Goal: Complete application form: Complete application form

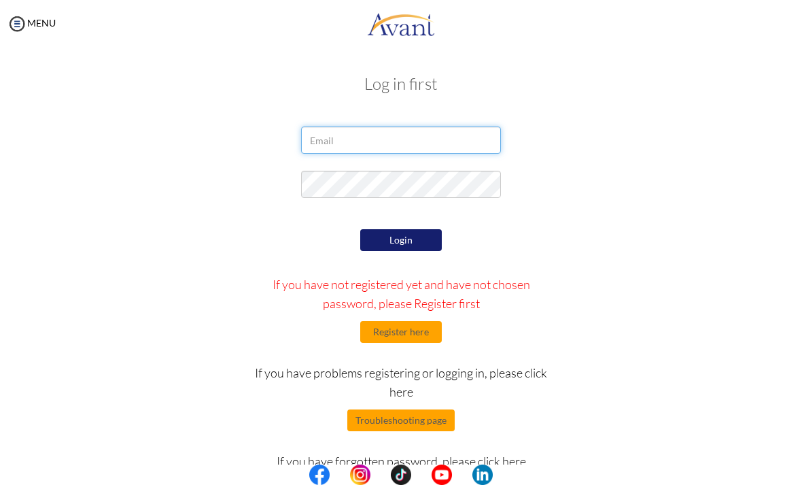
click at [439, 140] on input "email" at bounding box center [400, 139] width 199 height 27
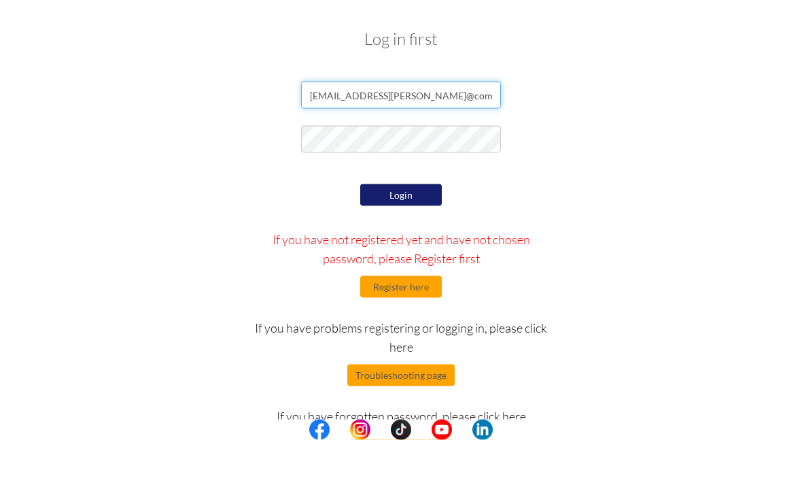
type input "trishaleighg.valdez@gmail@com"
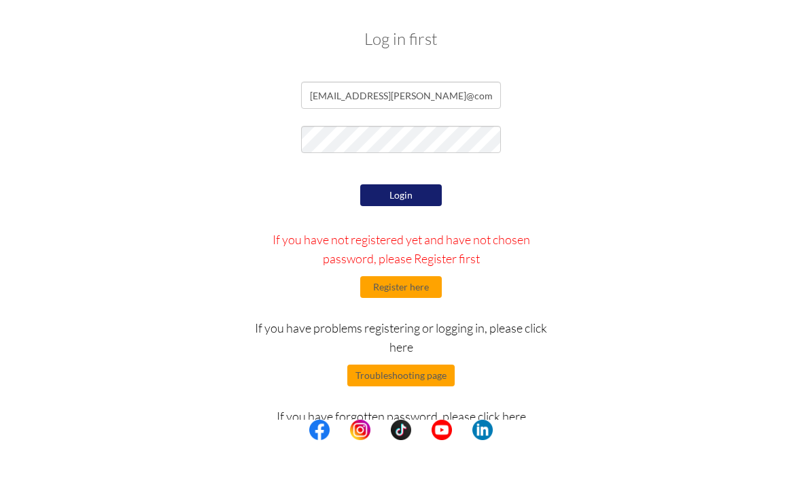
click at [419, 229] on button "Login" at bounding box center [401, 240] width 82 height 22
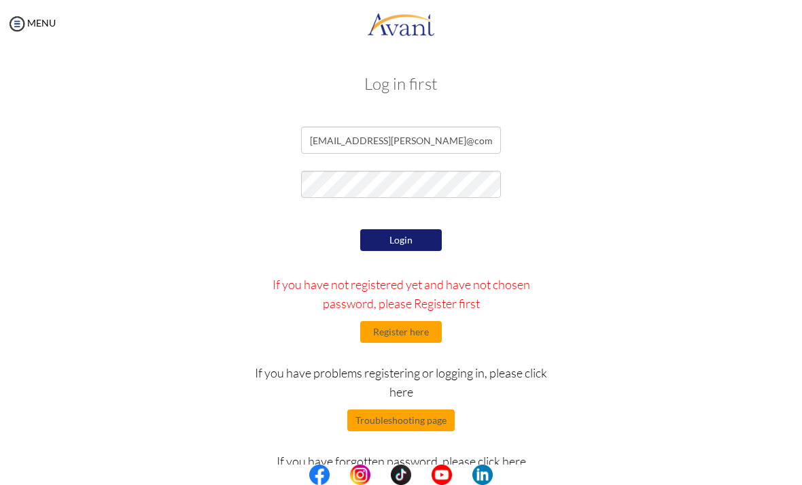
click at [409, 237] on button "Login" at bounding box center [401, 240] width 82 height 22
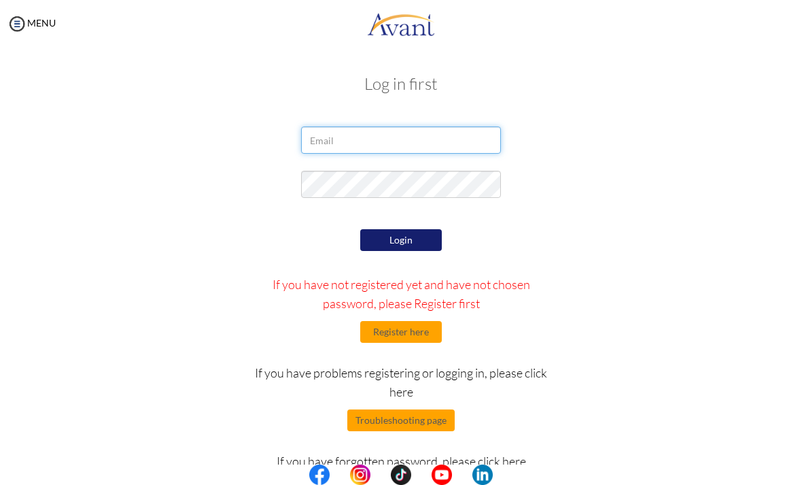
click at [447, 147] on input "email" at bounding box center [400, 139] width 199 height 27
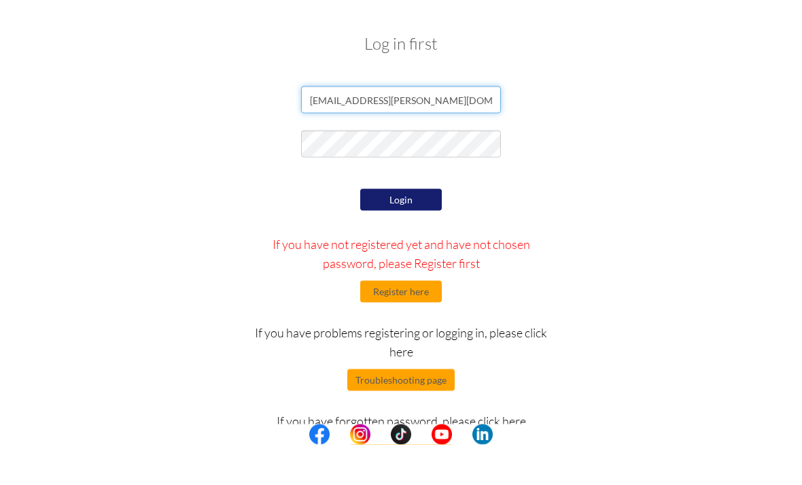
type input "[EMAIL_ADDRESS][PERSON_NAME][DOMAIN_NAME]"
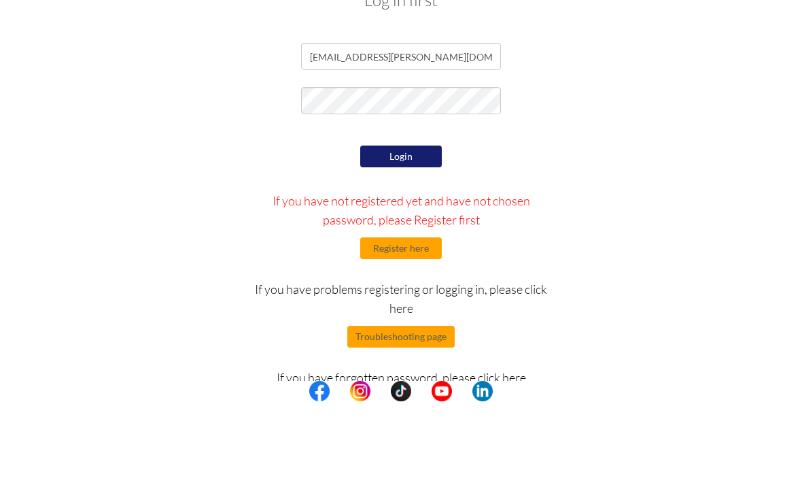
click at [425, 229] on button "Login" at bounding box center [401, 240] width 82 height 22
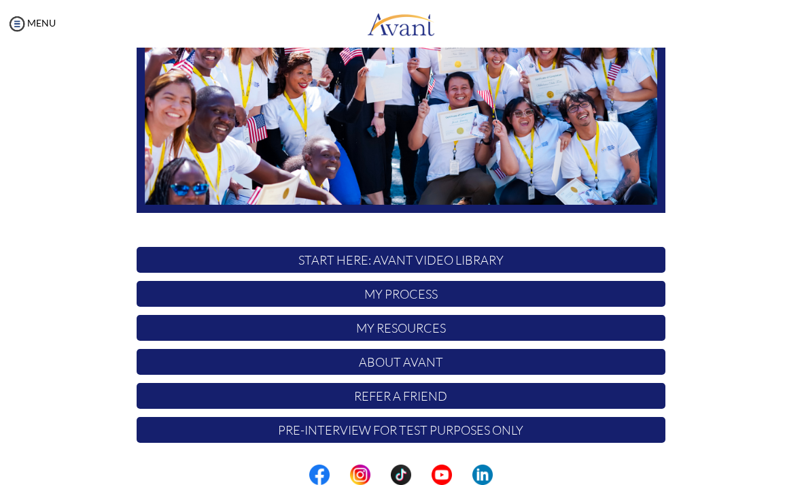
scroll to position [207, 0]
click at [522, 258] on p "START HERE: Avant Video Library" at bounding box center [401, 260] width 529 height 26
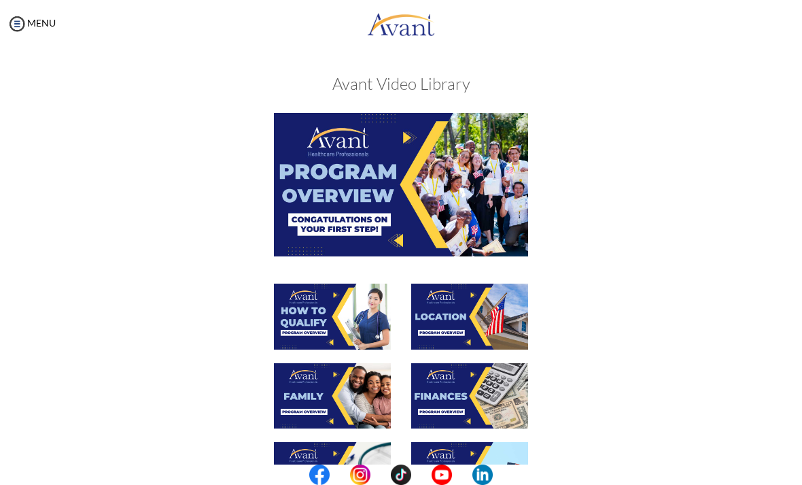
click at [493, 222] on img at bounding box center [401, 184] width 254 height 143
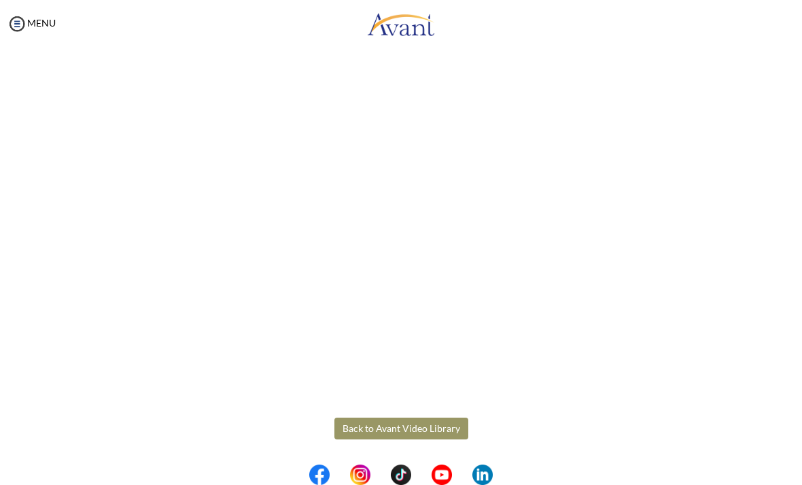
scroll to position [107, 0]
click at [389, 420] on body "Maintenance break. Please come back in 2 hours. MENU My Status What is the next…" at bounding box center [401, 242] width 802 height 485
click at [437, 422] on button "Back to Avant Video Library" at bounding box center [401, 428] width 134 height 22
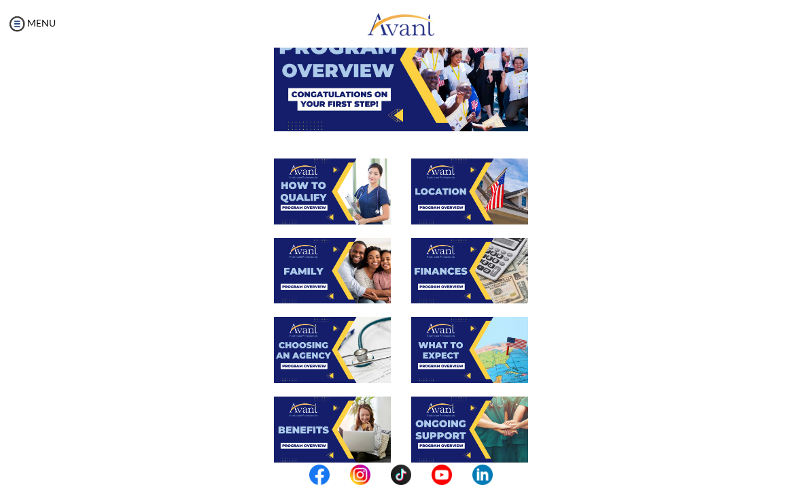
scroll to position [122, 0]
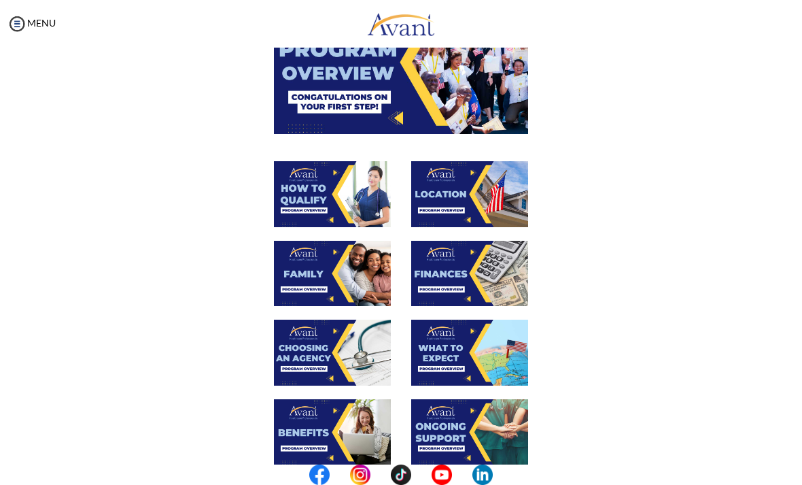
click at [348, 204] on img at bounding box center [332, 194] width 117 height 66
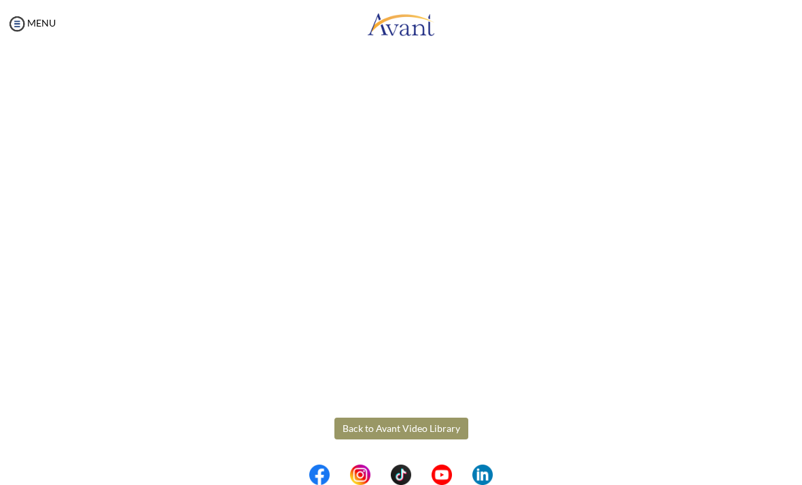
scroll to position [107, 0]
click at [422, 425] on body "Maintenance break. Please come back in 2 hours. MENU My Status What is the next…" at bounding box center [401, 242] width 802 height 485
click at [443, 430] on button "Back to Avant Video Library" at bounding box center [401, 428] width 134 height 22
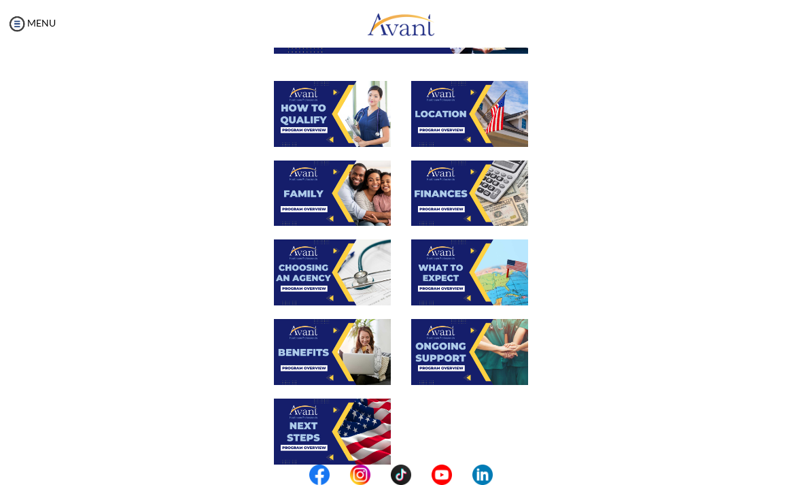
scroll to position [202, 0]
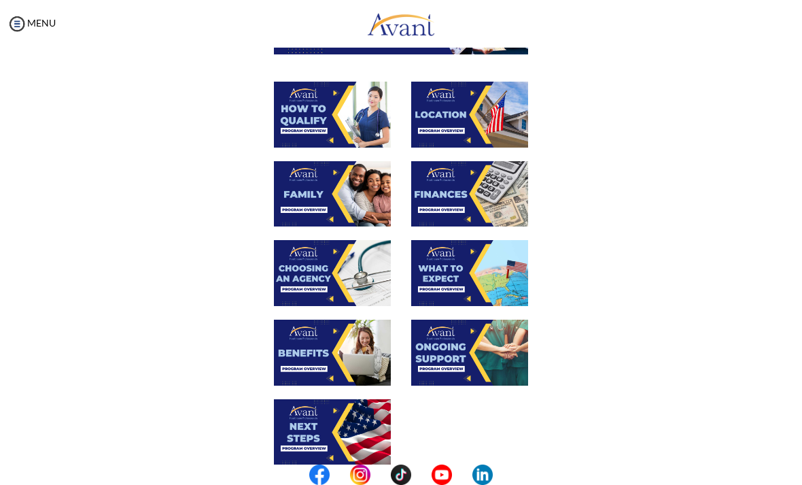
click at [471, 118] on img at bounding box center [469, 115] width 117 height 66
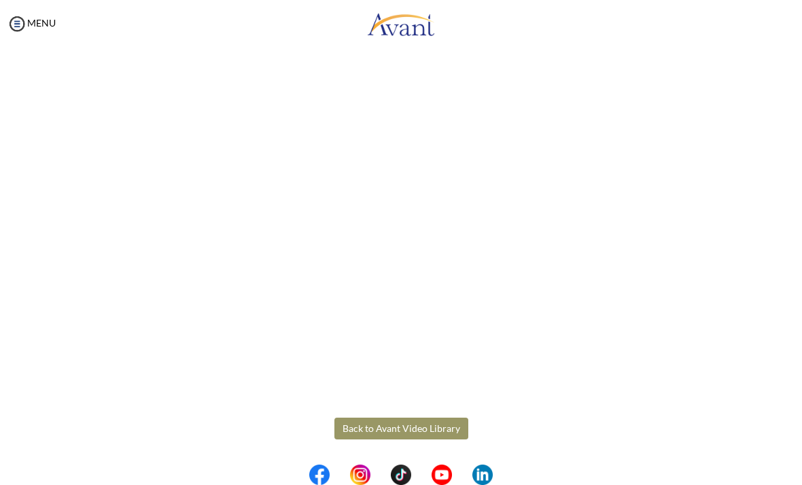
scroll to position [107, 0]
click at [379, 424] on body "Maintenance break. Please come back in 2 hours. MENU My Status What is the next…" at bounding box center [401, 242] width 802 height 485
click at [402, 430] on button "Back to Avant Video Library" at bounding box center [401, 428] width 134 height 22
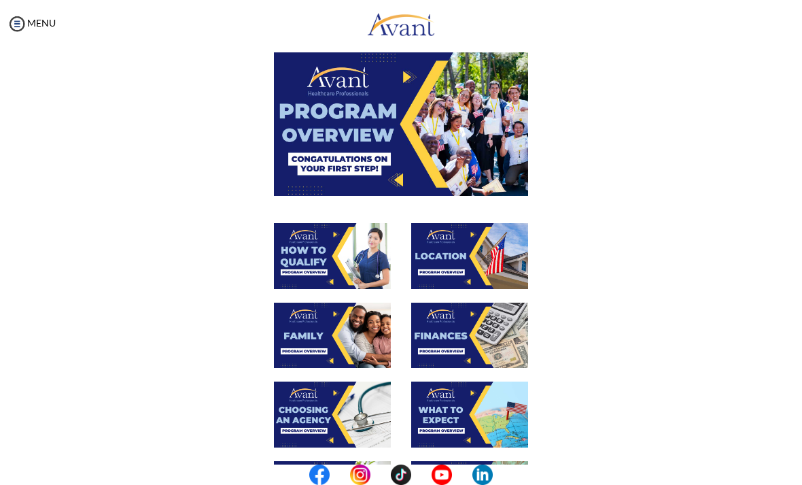
scroll to position [144, 0]
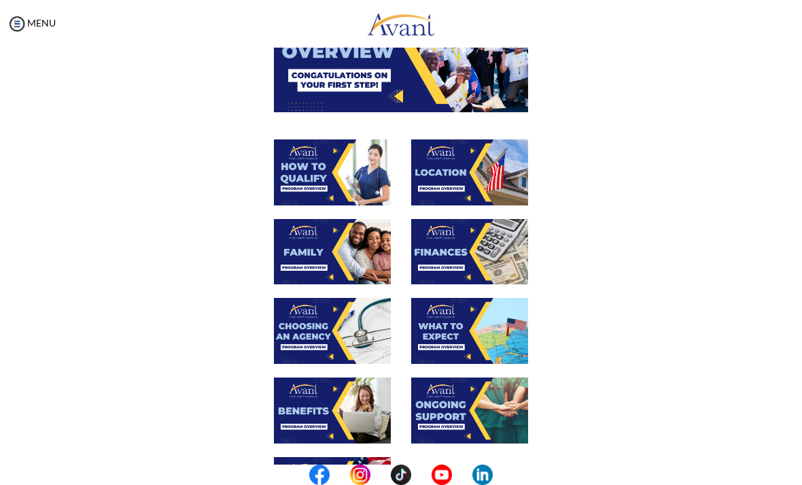
click at [360, 260] on img at bounding box center [332, 252] width 117 height 66
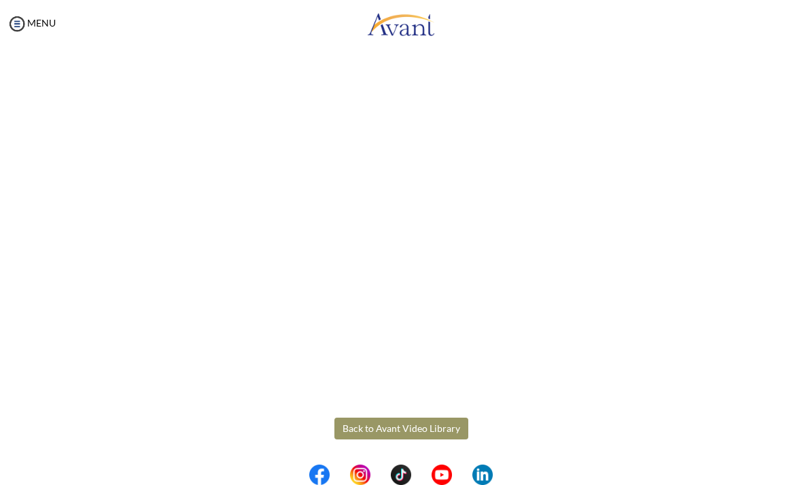
scroll to position [227, 0]
click at [406, 420] on body "Maintenance break. Please come back in 2 hours. MENU My Status What is the next…" at bounding box center [401, 242] width 802 height 485
click at [401, 432] on button "Back to Avant Video Library" at bounding box center [401, 428] width 134 height 22
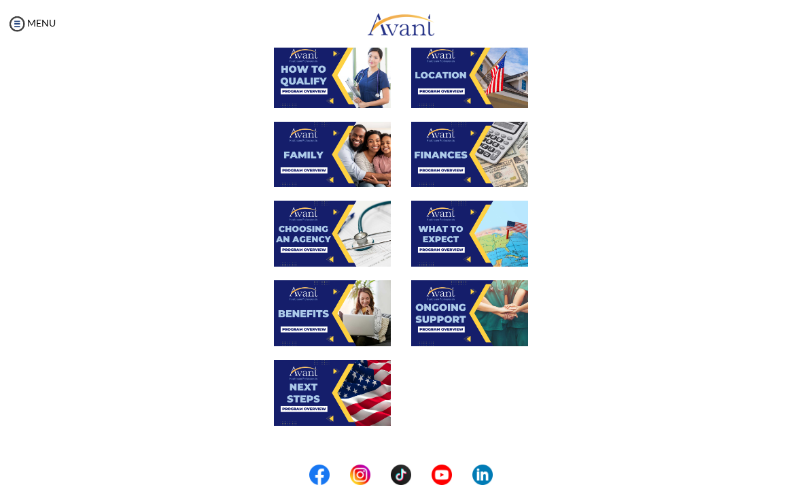
scroll to position [211, 0]
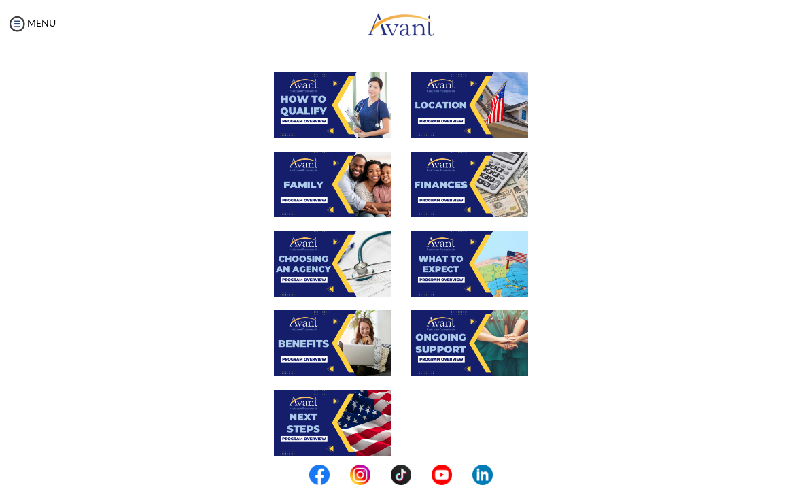
click at [485, 177] on img at bounding box center [469, 185] width 117 height 66
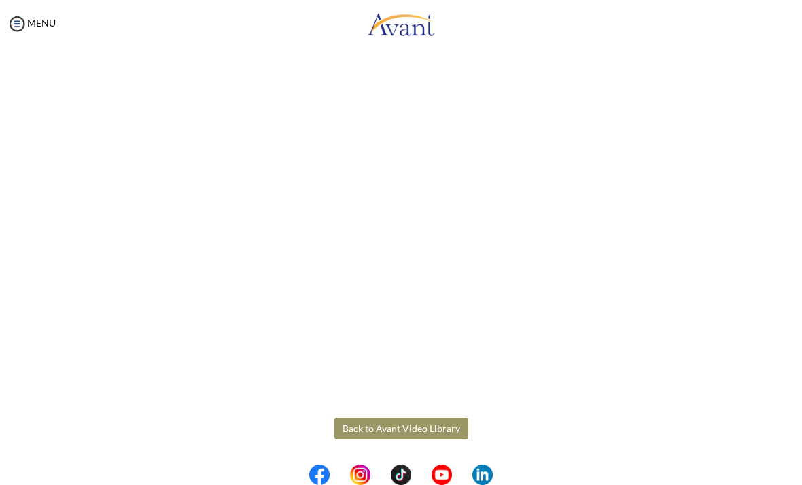
scroll to position [107, 0]
click at [420, 431] on body "Maintenance break. Please come back in 2 hours. MENU My Status What is the next…" at bounding box center [401, 242] width 802 height 485
click at [419, 434] on button "Back to Avant Video Library" at bounding box center [401, 428] width 134 height 22
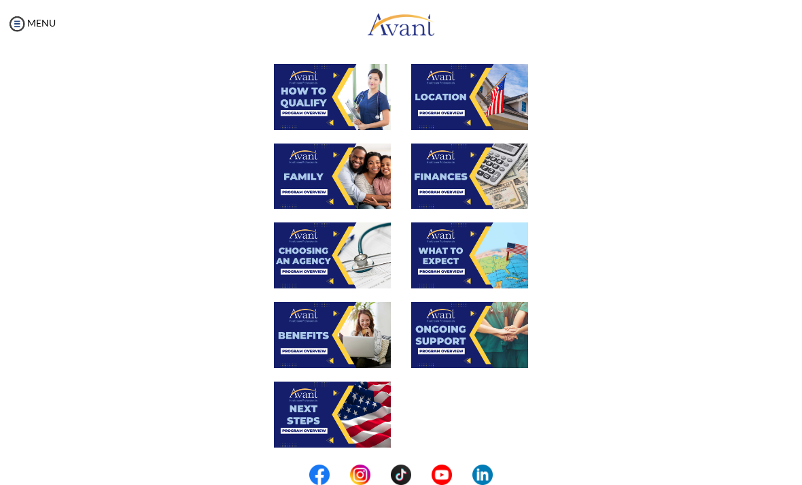
scroll to position [241, 0]
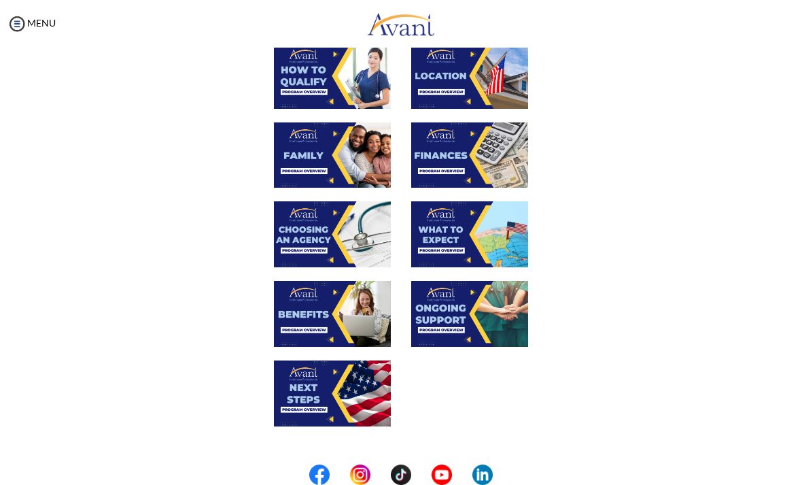
click at [376, 243] on img at bounding box center [332, 234] width 117 height 66
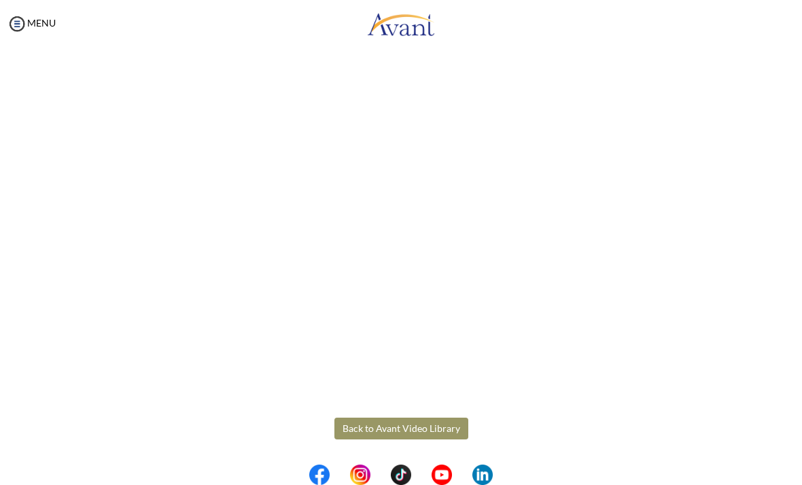
scroll to position [227, 0]
click at [447, 432] on body "Maintenance break. Please come back in 2 hours. MENU My Status What is the next…" at bounding box center [401, 242] width 802 height 485
click at [452, 427] on button "Back to Avant Video Library" at bounding box center [401, 428] width 134 height 22
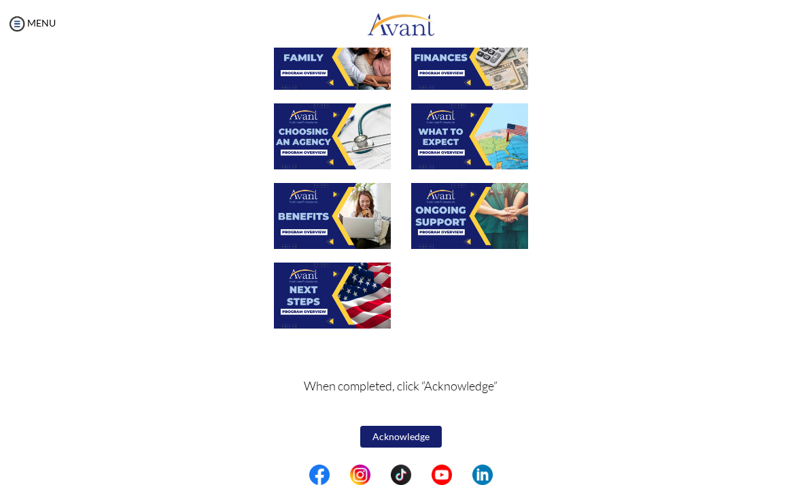
scroll to position [338, 0]
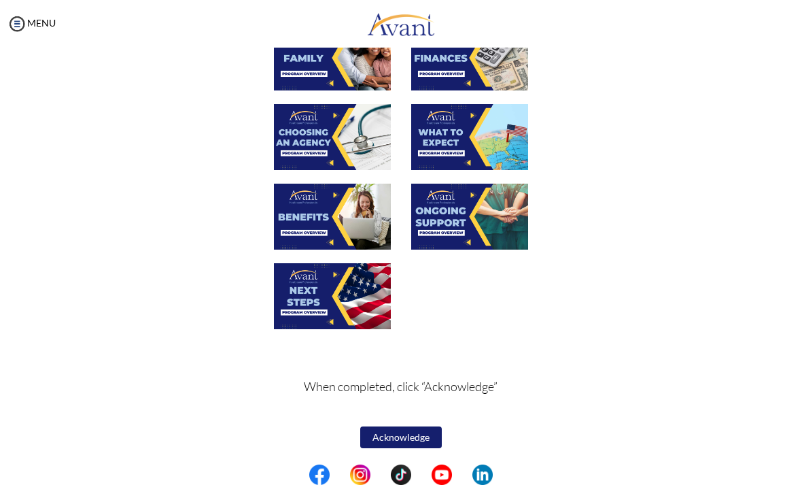
click at [483, 146] on img at bounding box center [469, 137] width 117 height 66
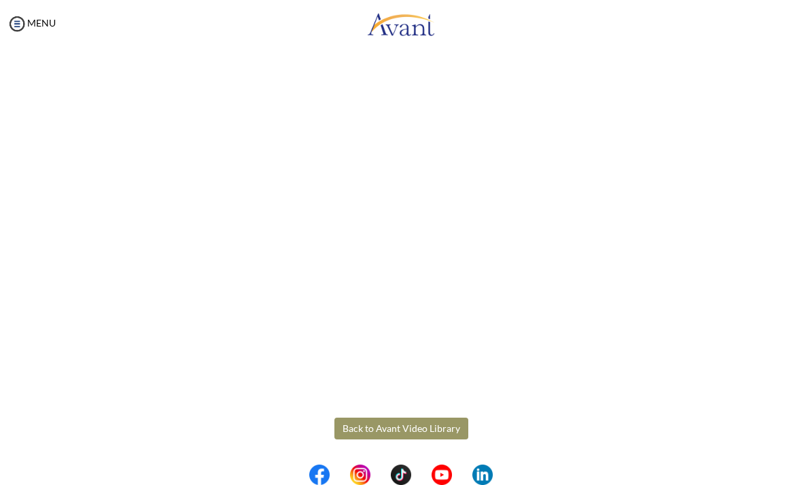
scroll to position [227, 0]
click at [443, 428] on body "Maintenance break. Please come back in 2 hours. MENU My Status What is the next…" at bounding box center [401, 242] width 802 height 485
click at [428, 430] on button "Back to Avant Video Library" at bounding box center [401, 428] width 134 height 22
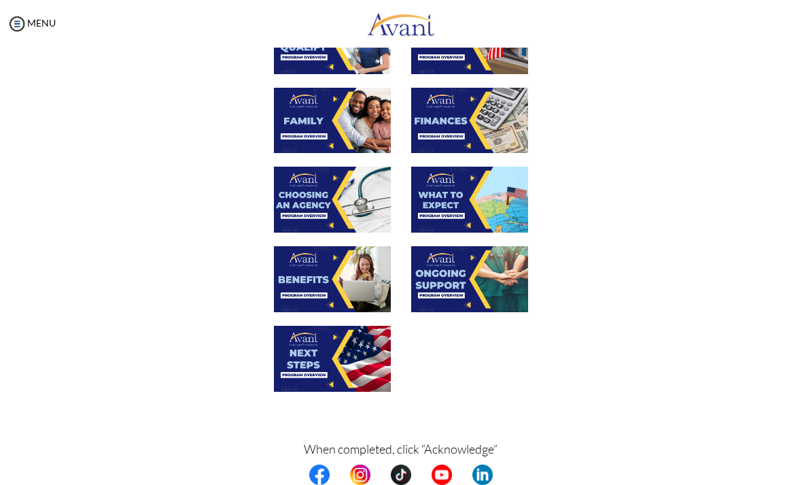
scroll to position [275, 0]
click at [345, 276] on img at bounding box center [332, 279] width 117 height 66
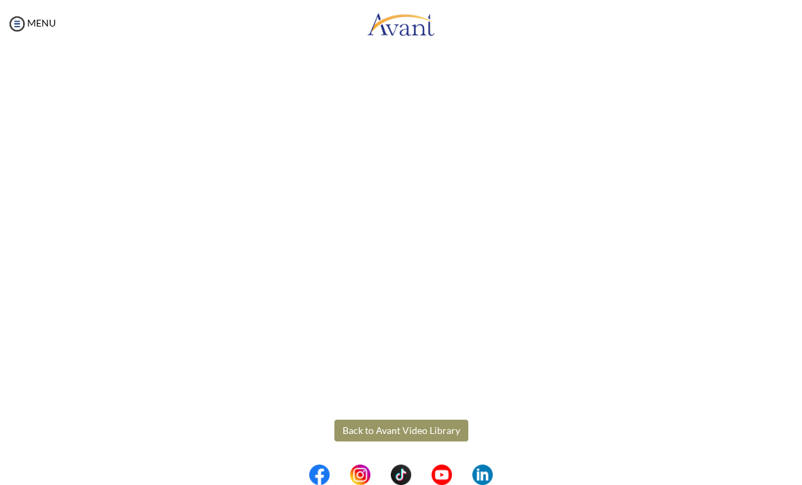
scroll to position [227, 0]
click at [395, 423] on body "Maintenance break. Please come back in 2 hours. MENU My Status What is the next…" at bounding box center [401, 242] width 802 height 485
click at [381, 419] on button "Back to Avant Video Library" at bounding box center [401, 428] width 134 height 22
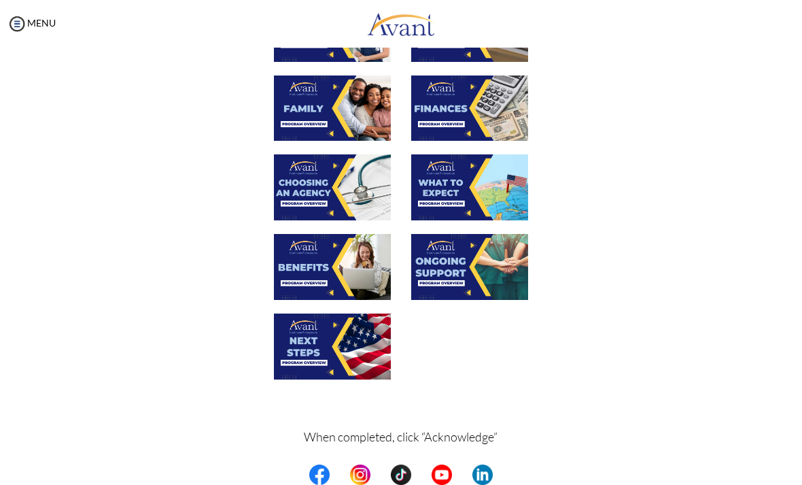
scroll to position [291, 0]
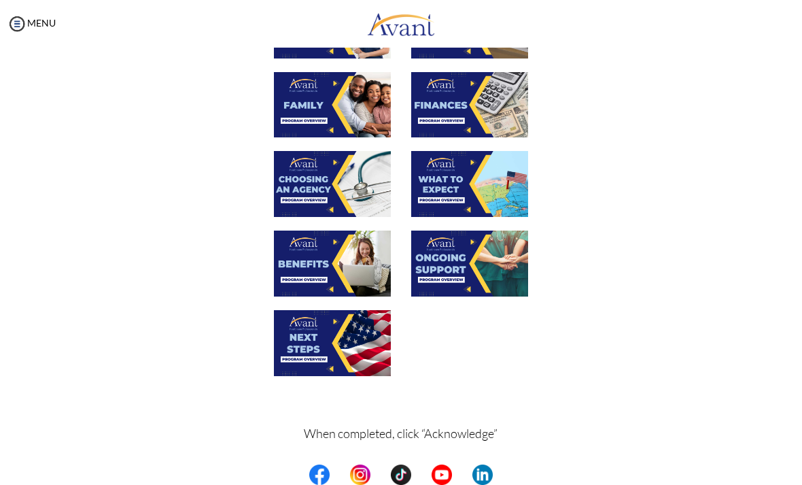
click at [457, 265] on img at bounding box center [469, 263] width 117 height 66
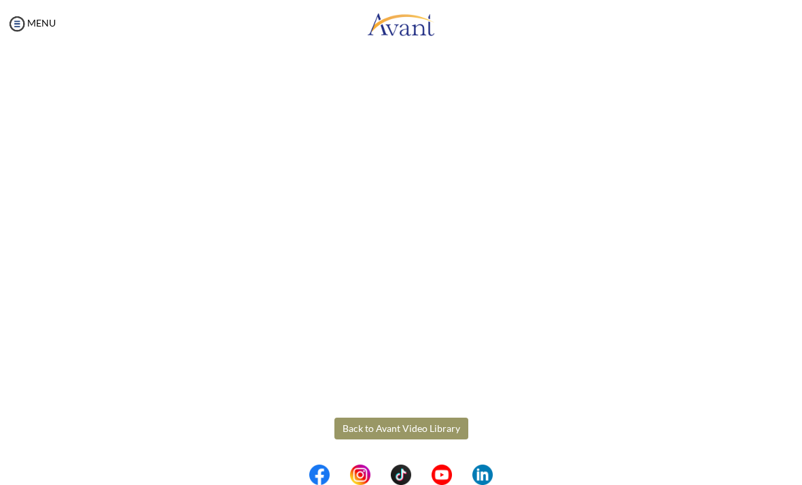
scroll to position [227, 0]
click at [411, 428] on body "Maintenance break. Please come back in 2 hours. MENU My Status What is the next…" at bounding box center [401, 242] width 802 height 485
click at [399, 429] on button "Back to Avant Video Library" at bounding box center [401, 428] width 134 height 22
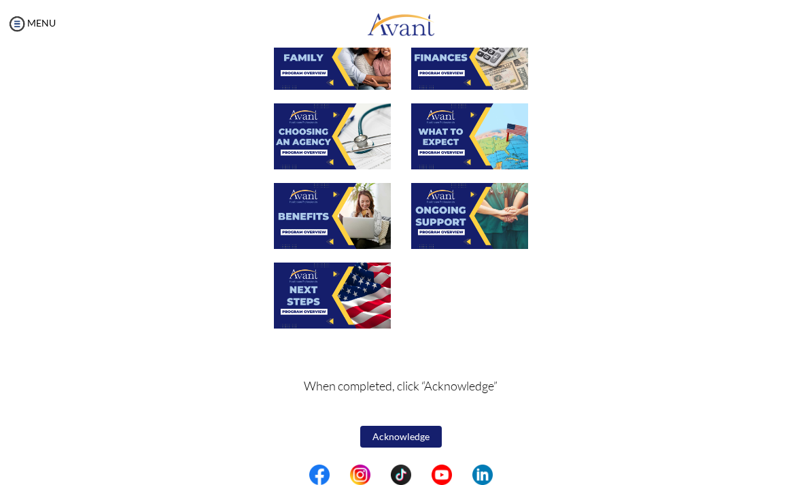
scroll to position [338, 0]
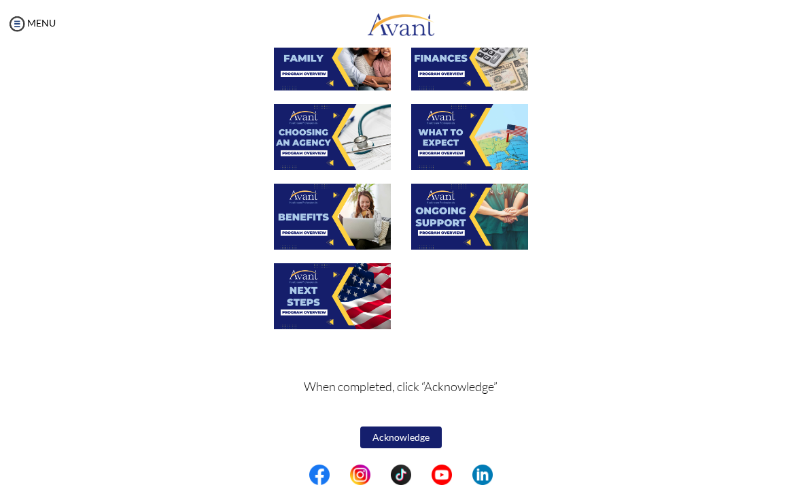
click at [309, 311] on img at bounding box center [332, 296] width 117 height 66
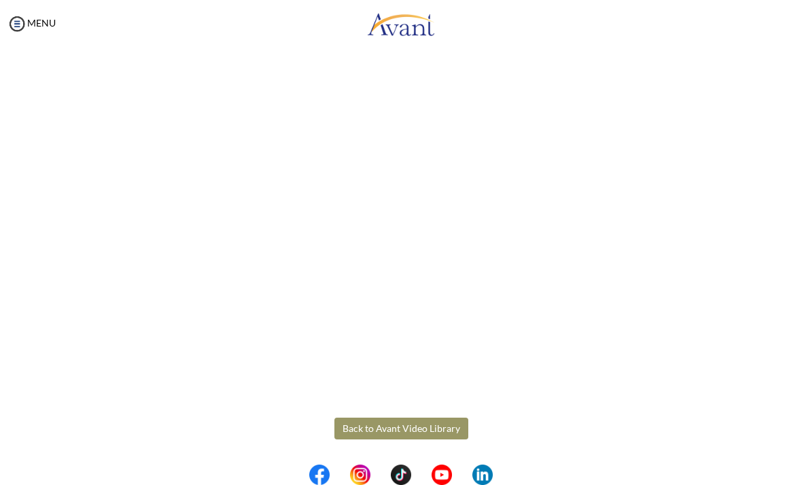
scroll to position [221, 0]
click at [430, 434] on body "Maintenance break. Please come back in 2 hours. MENU My Status What is the next…" at bounding box center [401, 242] width 802 height 485
click at [430, 430] on button "Back to Avant Video Library" at bounding box center [401, 434] width 134 height 22
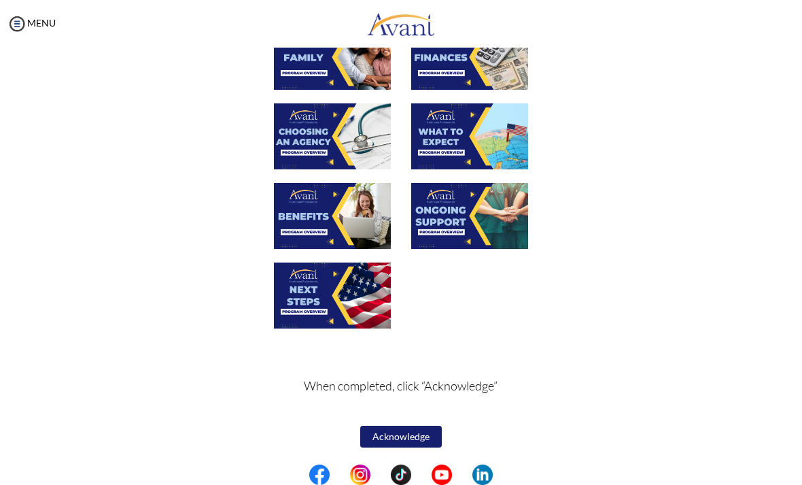
scroll to position [338, 0]
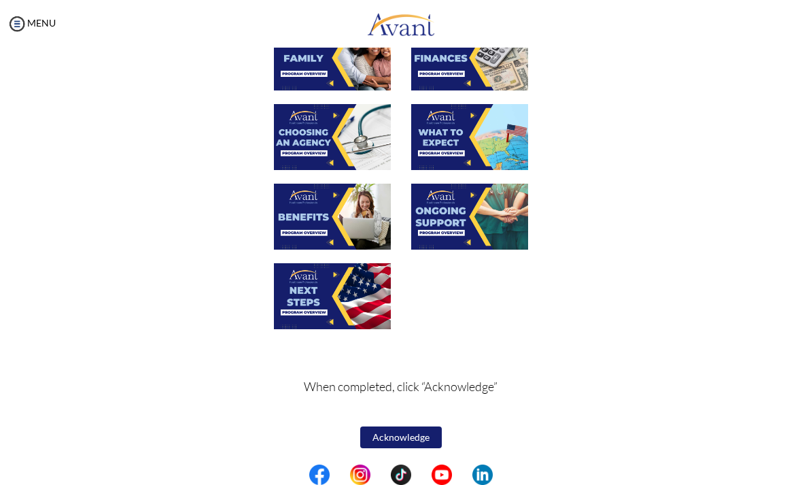
click at [418, 437] on button "Acknowledge" at bounding box center [401, 437] width 82 height 22
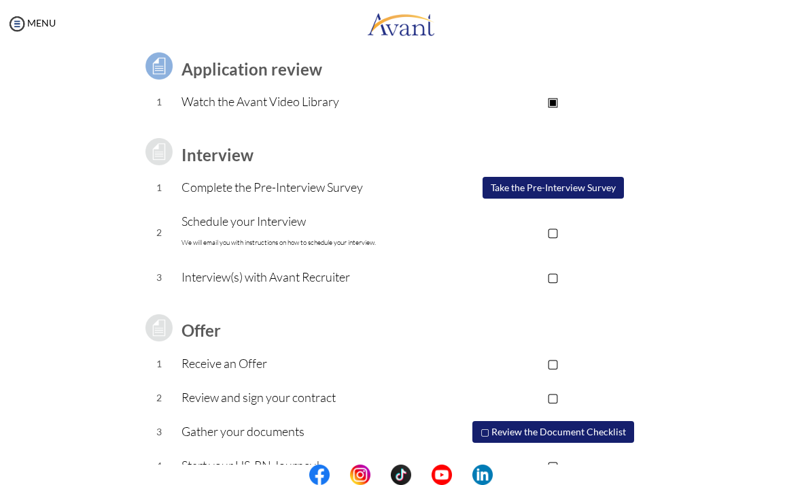
scroll to position [104, 0]
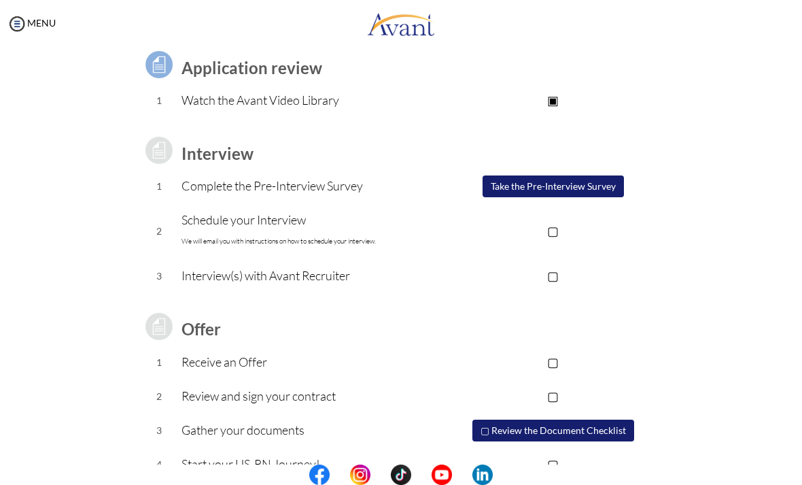
click at [531, 252] on td "▢" at bounding box center [553, 231] width 225 height 56
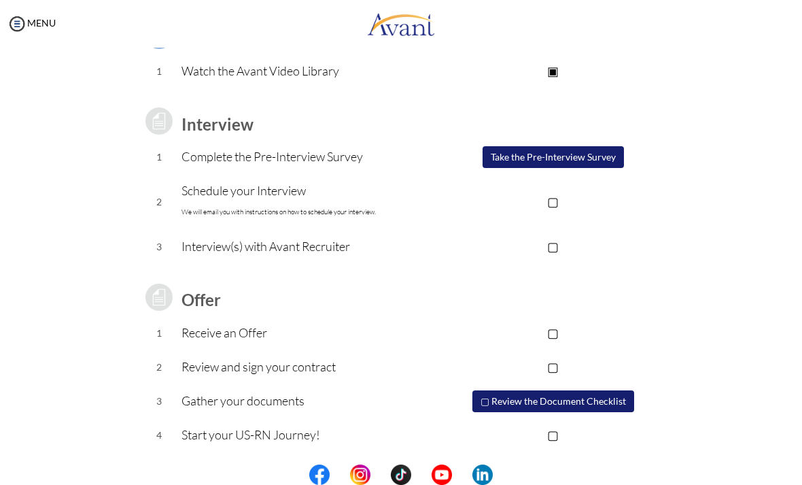
scroll to position [133, 0]
click at [571, 160] on button "Take the Pre-Interview Survey" at bounding box center [553, 157] width 141 height 22
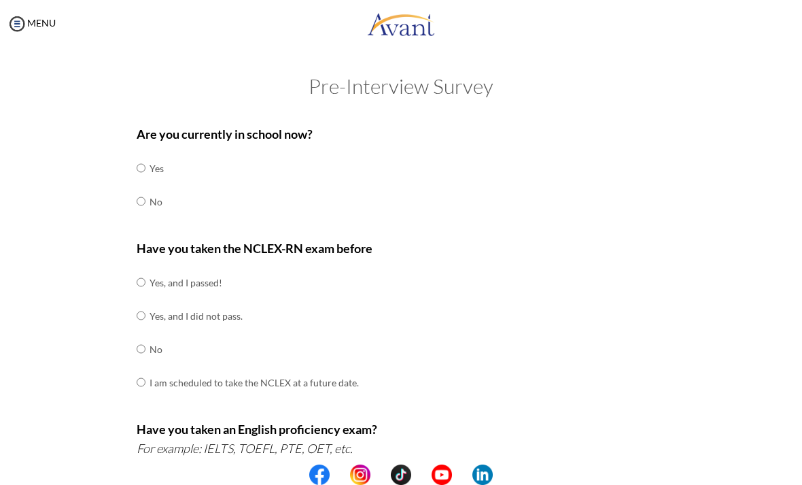
click at [154, 198] on td "No" at bounding box center [157, 201] width 14 height 33
click at [143, 181] on input "radio" at bounding box center [141, 167] width 9 height 27
radio input "true"
click at [143, 274] on input "radio" at bounding box center [141, 281] width 9 height 27
radio input "true"
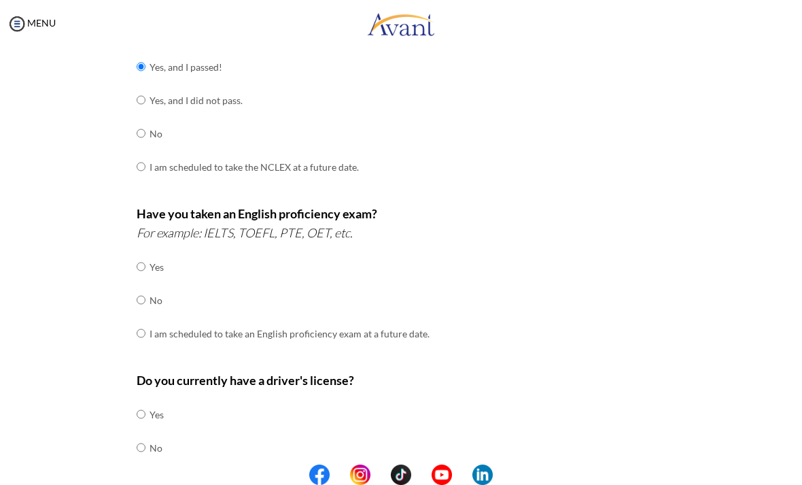
scroll to position [281, 0]
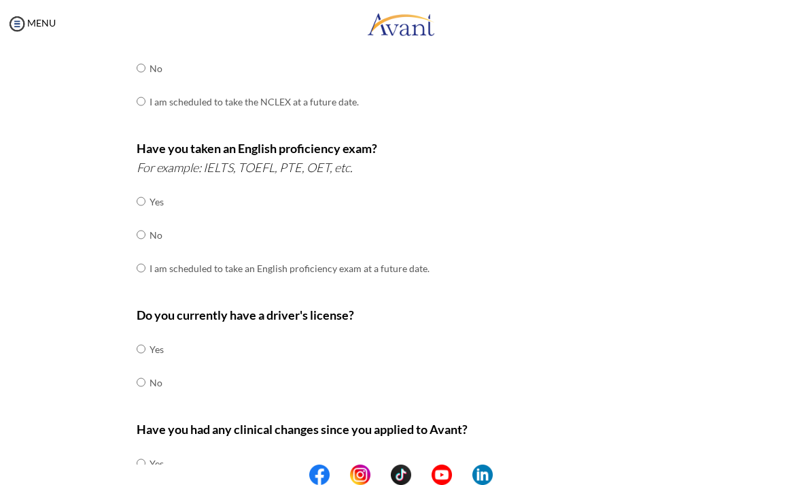
click at [145, 215] on input "radio" at bounding box center [141, 201] width 9 height 27
radio input "true"
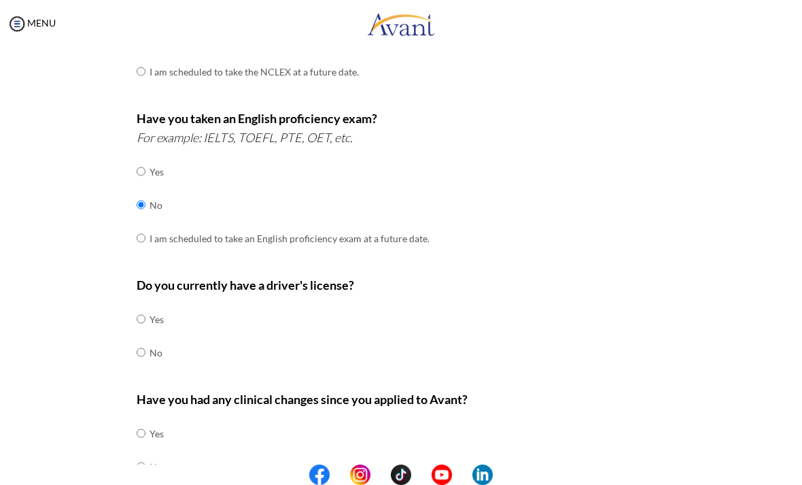
scroll to position [313, 0]
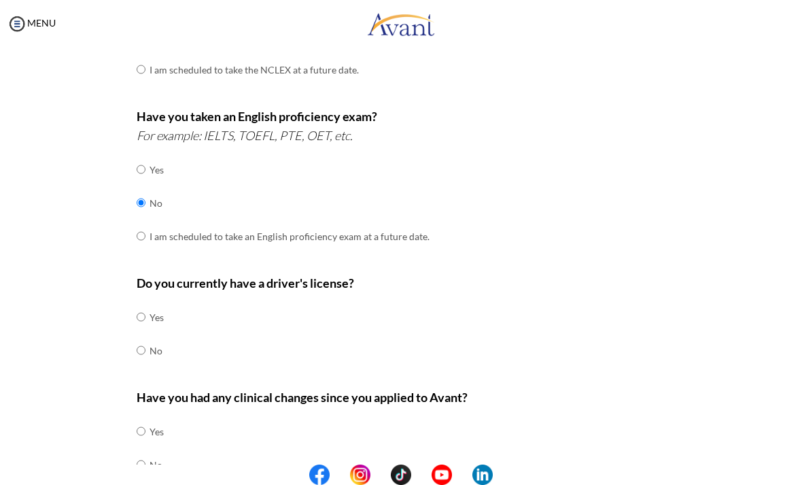
click at [156, 343] on td "No" at bounding box center [157, 350] width 14 height 33
click at [145, 330] on input "radio" at bounding box center [141, 316] width 9 height 27
radio input "true"
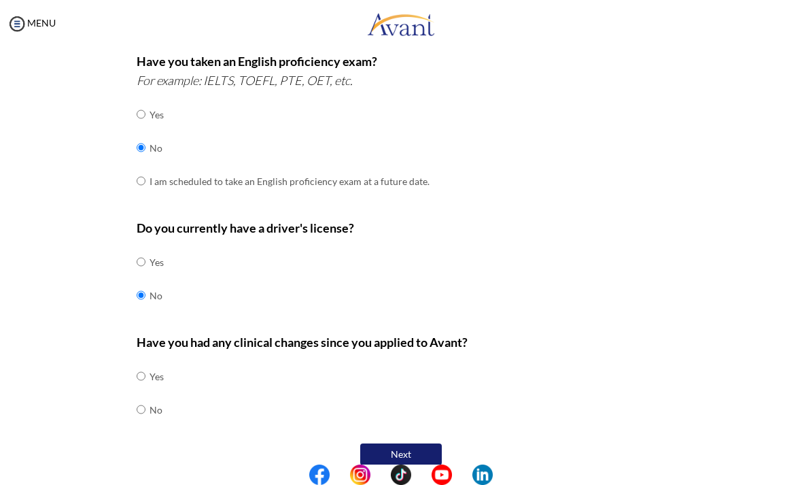
scroll to position [368, 0]
click at [145, 389] on input "radio" at bounding box center [141, 375] width 9 height 27
radio input "true"
click at [399, 443] on button "Next" at bounding box center [401, 454] width 82 height 22
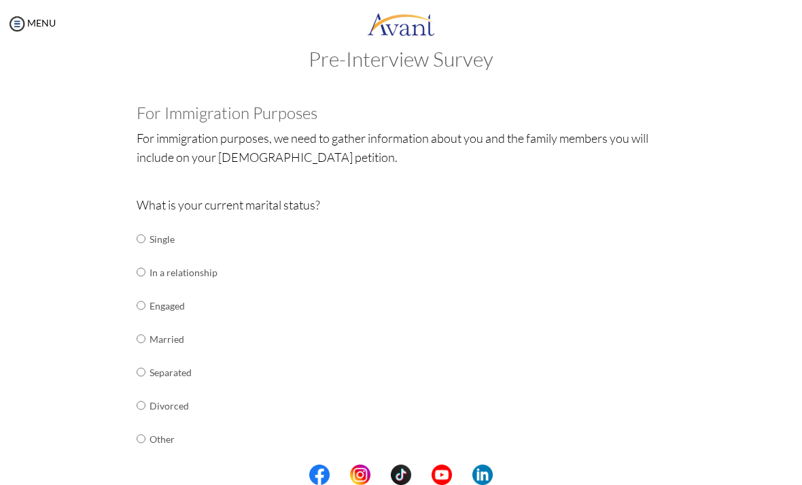
click at [157, 233] on td "Single" at bounding box center [184, 238] width 68 height 33
click at [150, 229] on td at bounding box center [147, 238] width 4 height 33
click at [155, 248] on td "Single" at bounding box center [184, 238] width 68 height 33
click at [145, 242] on input "radio" at bounding box center [141, 238] width 9 height 27
radio input "true"
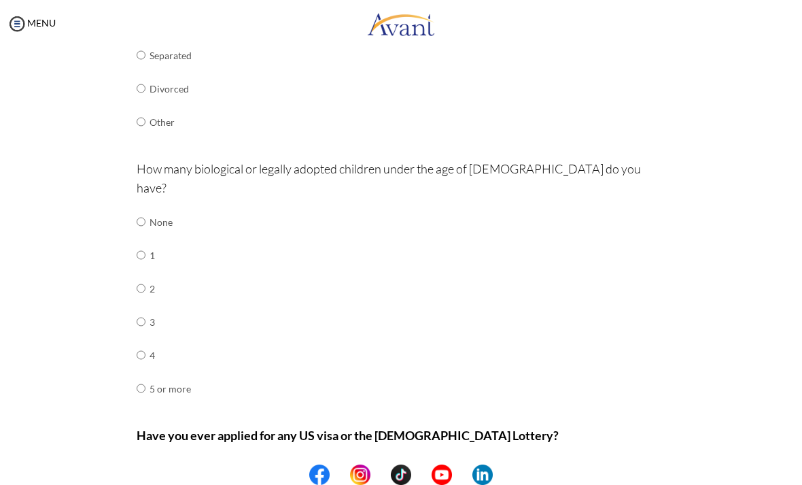
scroll to position [346, 0]
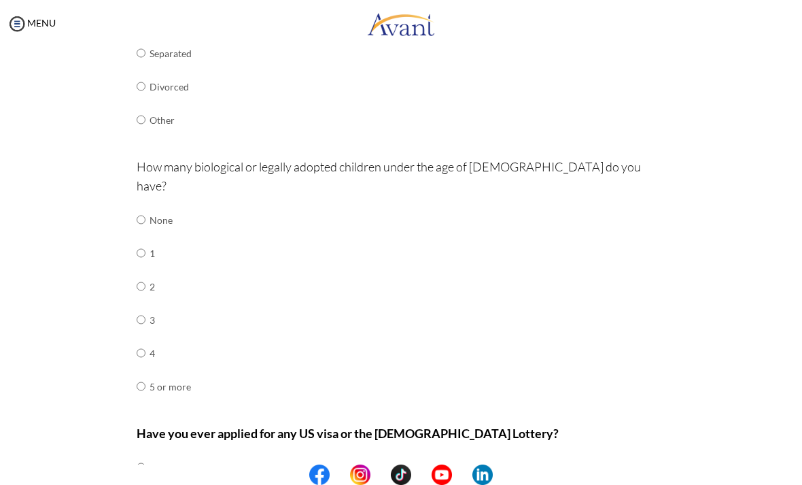
click at [145, 206] on input "radio" at bounding box center [141, 219] width 9 height 27
radio input "true"
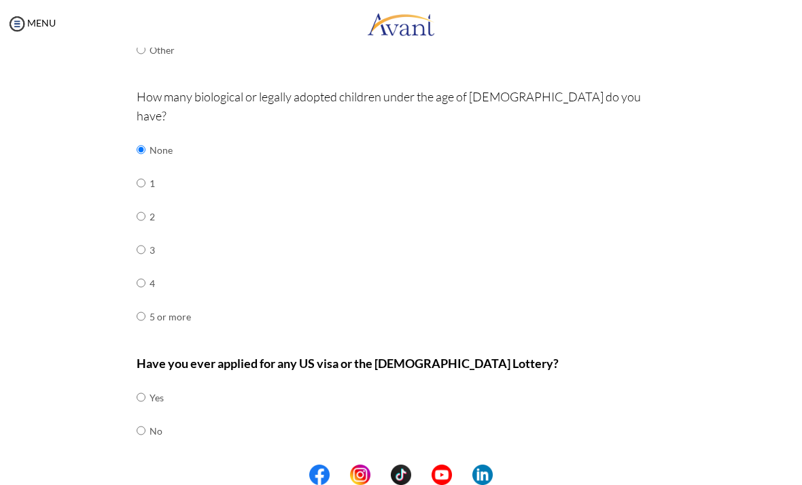
scroll to position [415, 0]
click at [144, 396] on input "radio" at bounding box center [141, 397] width 9 height 27
radio input "true"
click at [444, 465] on button "Next" at bounding box center [445, 476] width 82 height 22
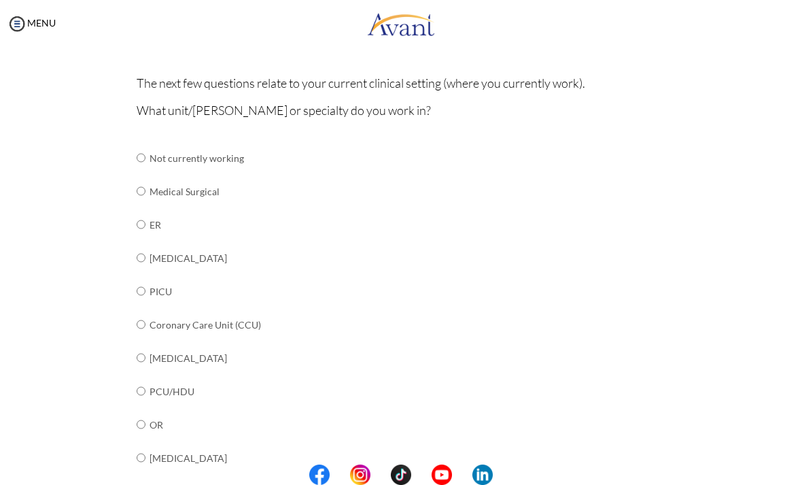
scroll to position [102, 0]
click at [141, 172] on input "radio" at bounding box center [141, 158] width 9 height 27
radio input "true"
click at [143, 172] on input "radio" at bounding box center [141, 158] width 9 height 27
radio input "true"
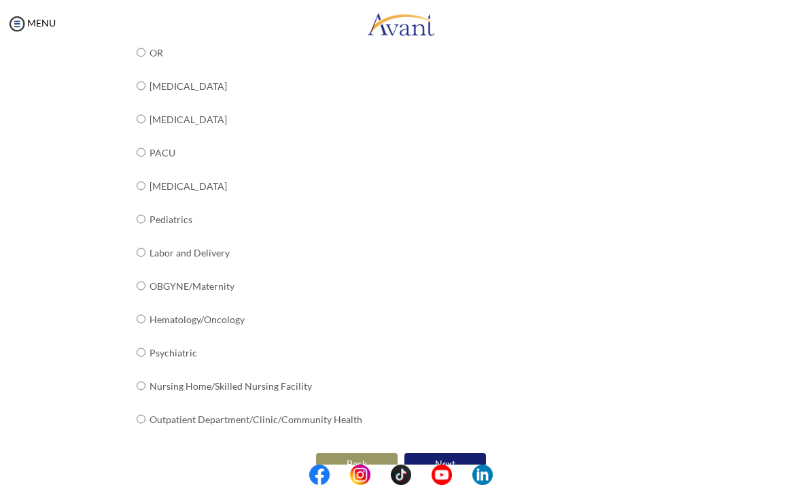
click at [454, 453] on button "Next" at bounding box center [445, 464] width 82 height 22
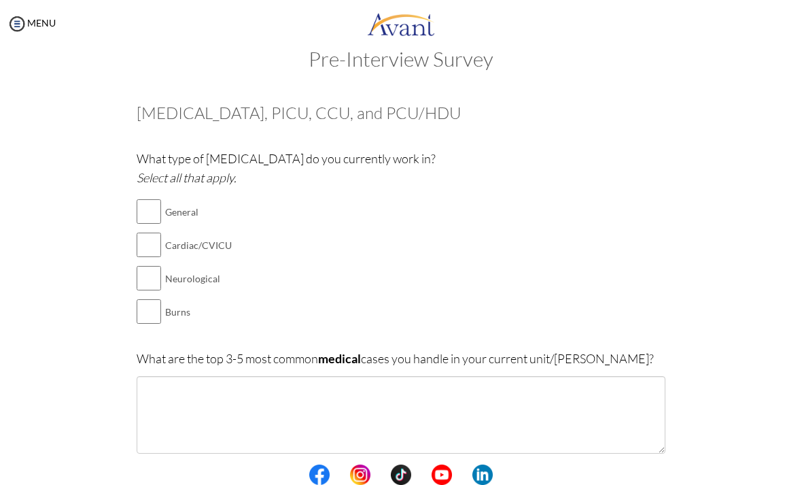
click at [147, 214] on input "checkbox" at bounding box center [149, 211] width 24 height 27
checkbox input "true"
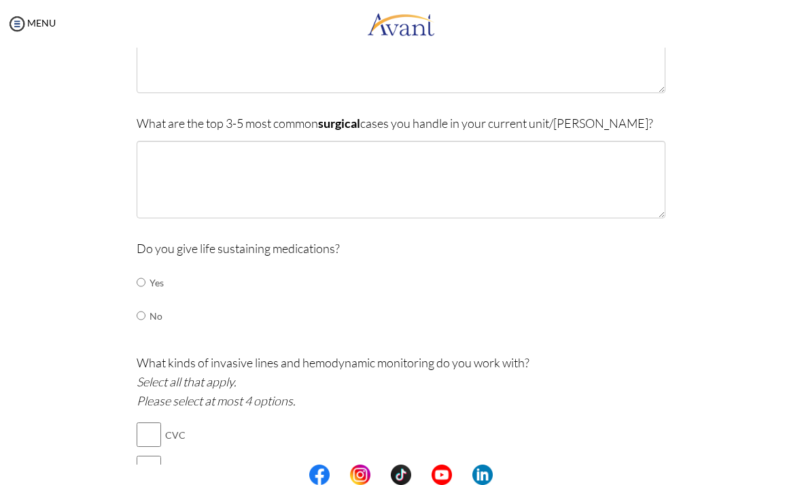
scroll to position [391, 0]
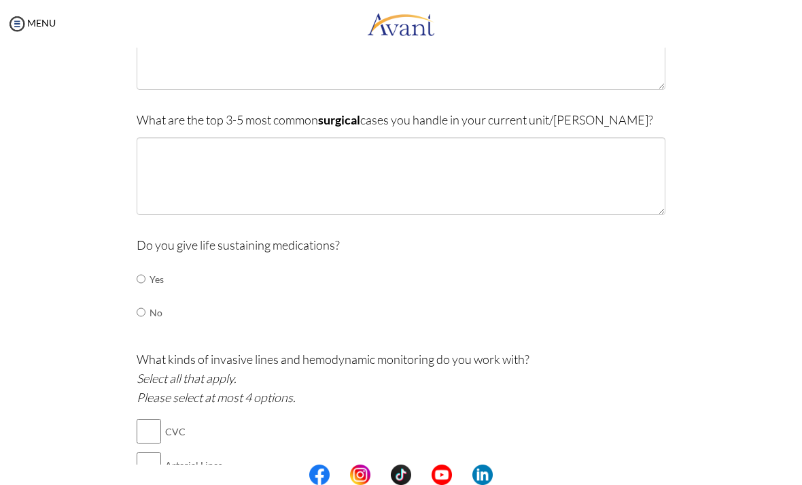
click at [145, 273] on input "radio" at bounding box center [141, 278] width 9 height 27
radio input "true"
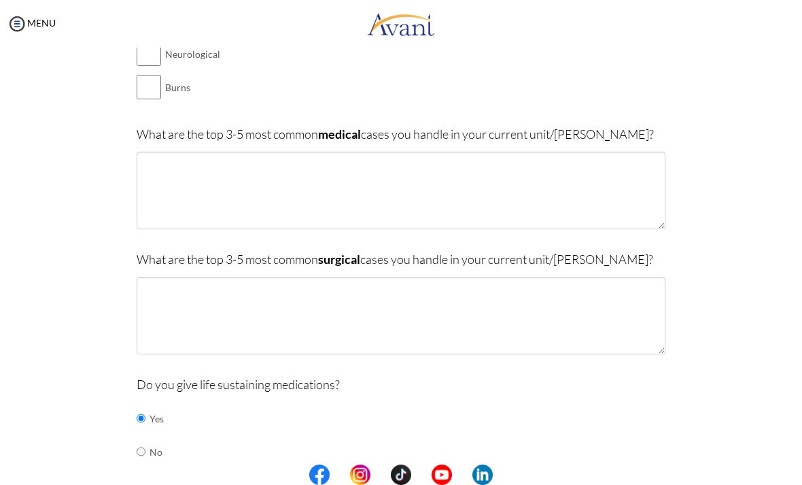
scroll to position [252, 0]
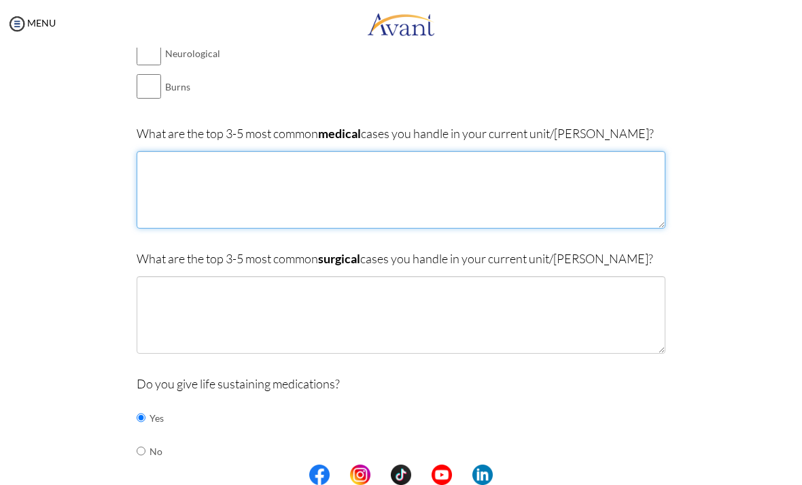
click at [519, 184] on textarea at bounding box center [401, 189] width 529 height 77
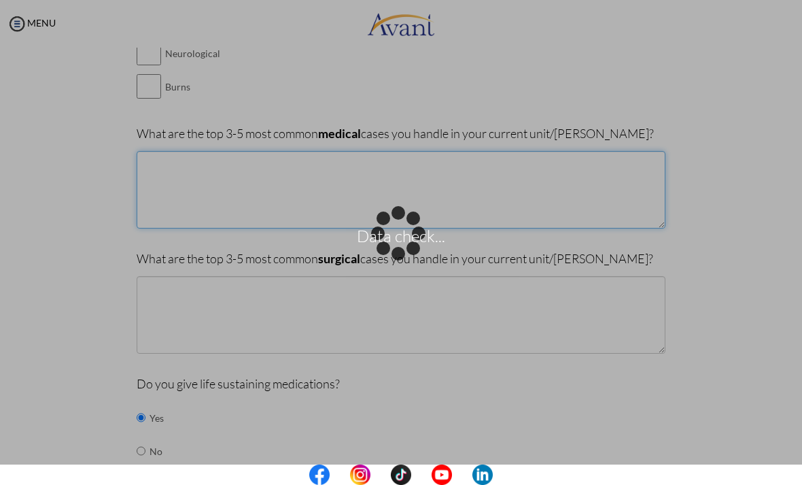
click at [349, 171] on textarea at bounding box center [401, 189] width 529 height 77
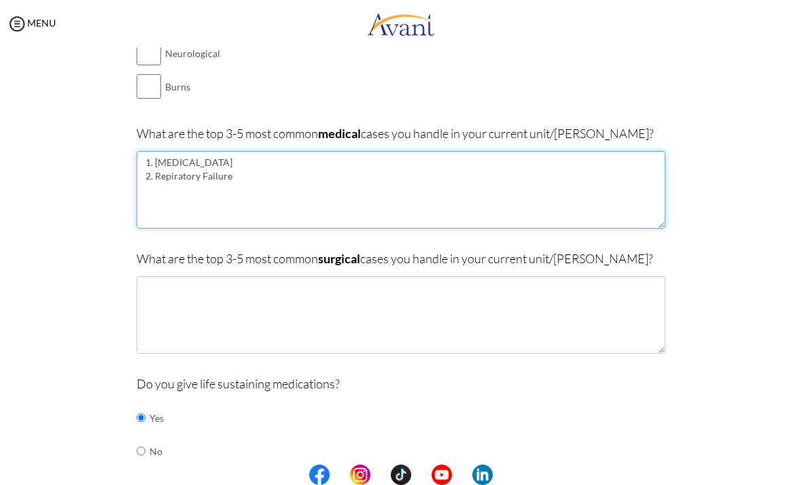
click at [169, 171] on textarea "1. [MEDICAL_DATA] 2. Repiratory Failure" at bounding box center [401, 189] width 529 height 77
click at [240, 171] on textarea "1. [MEDICAL_DATA] 2. [MEDICAL_DATA]" at bounding box center [401, 189] width 529 height 77
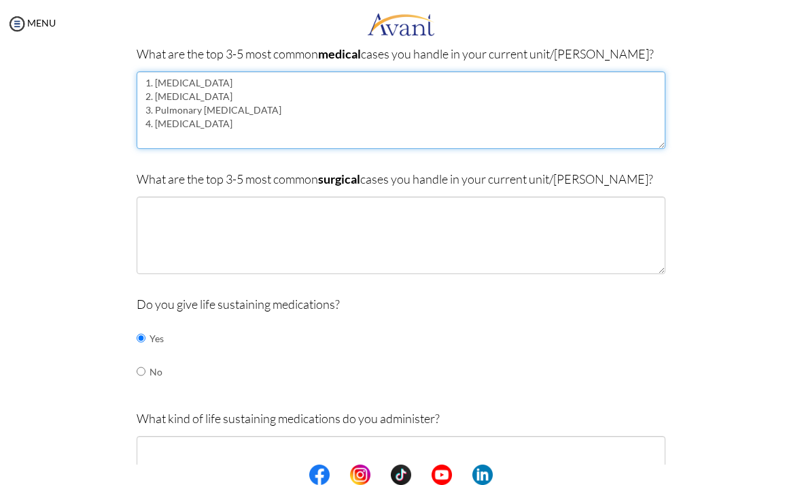
scroll to position [334, 0]
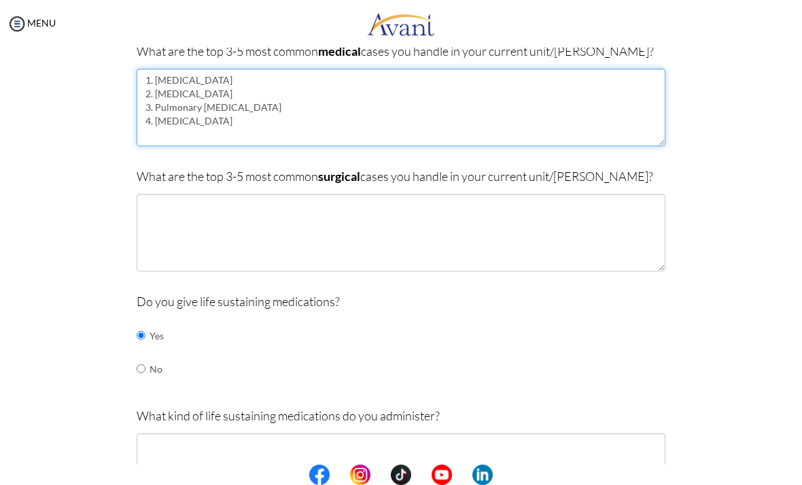
click at [388, 126] on textarea "1. [MEDICAL_DATA] 2. [MEDICAL_DATA] 3. Pulmonary [MEDICAL_DATA] 4. [MEDICAL_DAT…" at bounding box center [401, 107] width 529 height 77
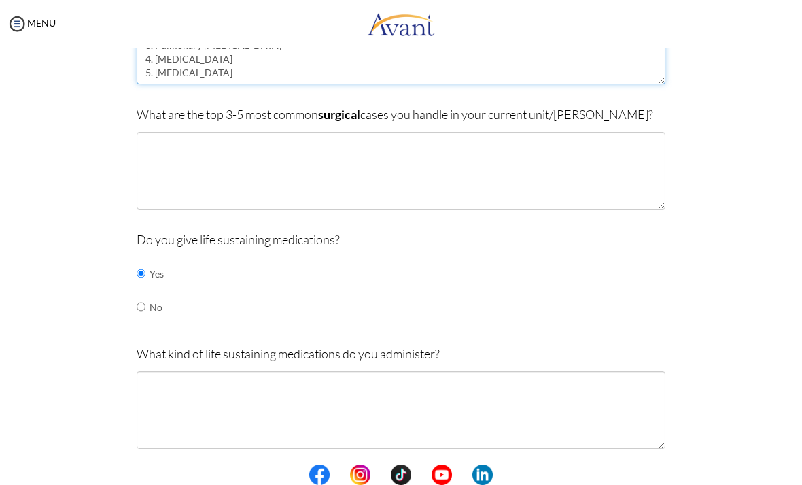
scroll to position [408, 0]
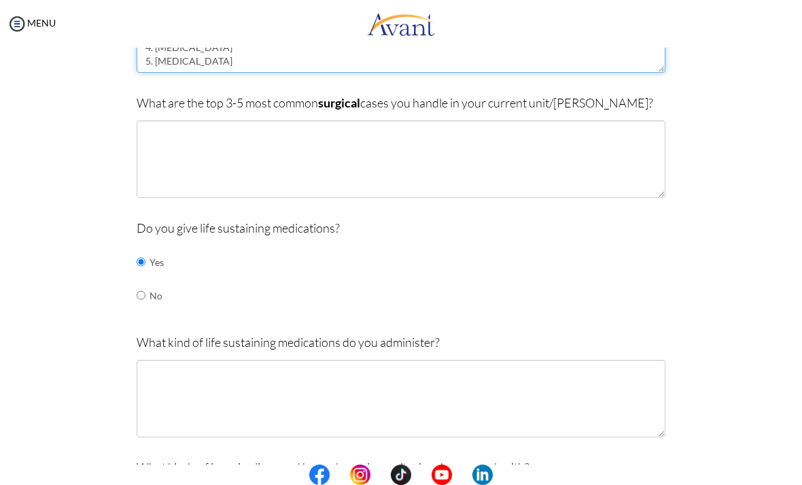
type textarea "1. [MEDICAL_DATA] 2. [MEDICAL_DATA] 3. Pulmonary [MEDICAL_DATA] 4. [MEDICAL_DAT…"
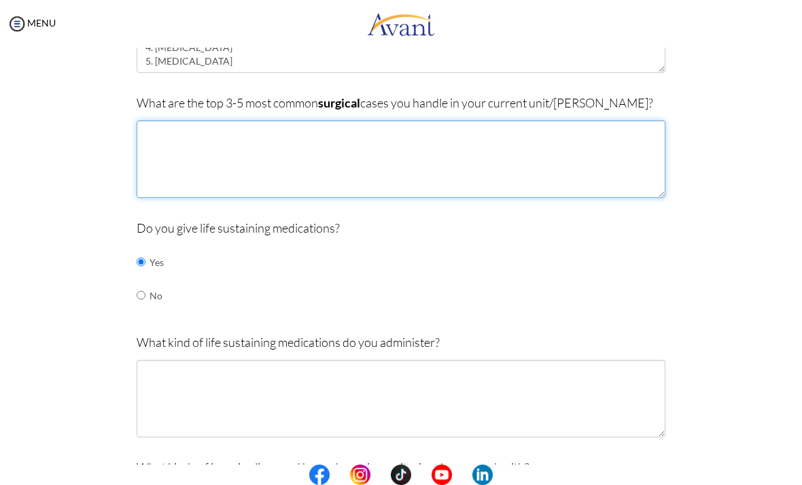
click at [166, 128] on textarea at bounding box center [401, 158] width 529 height 77
click at [452, 152] on textarea at bounding box center [401, 158] width 529 height 77
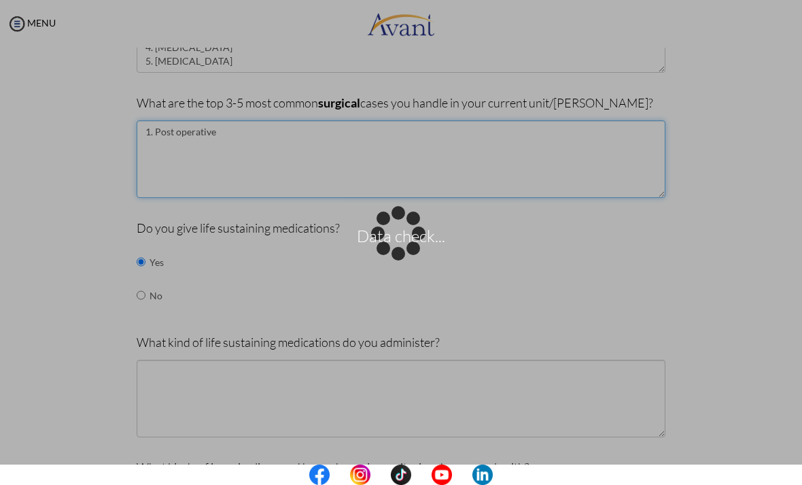
click at [330, 142] on textarea "1. Post operative" at bounding box center [401, 158] width 529 height 77
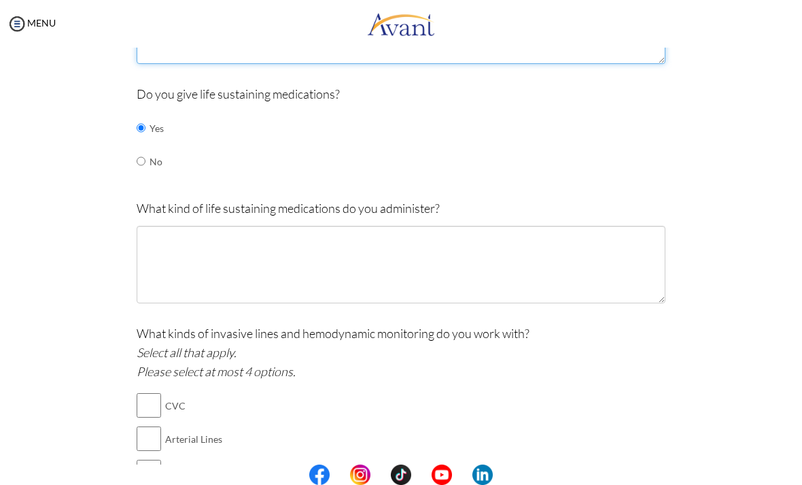
scroll to position [571, 0]
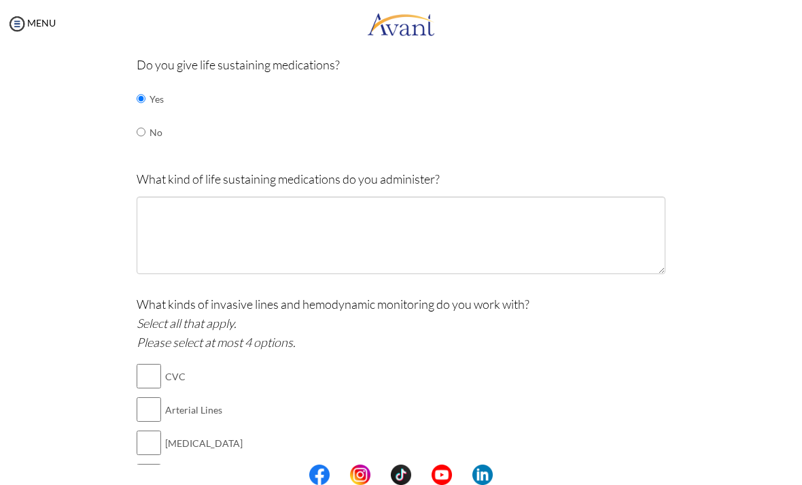
type textarea "1. Post operative kidney transplant complications 2. Peritonitis/bowel obstruct…"
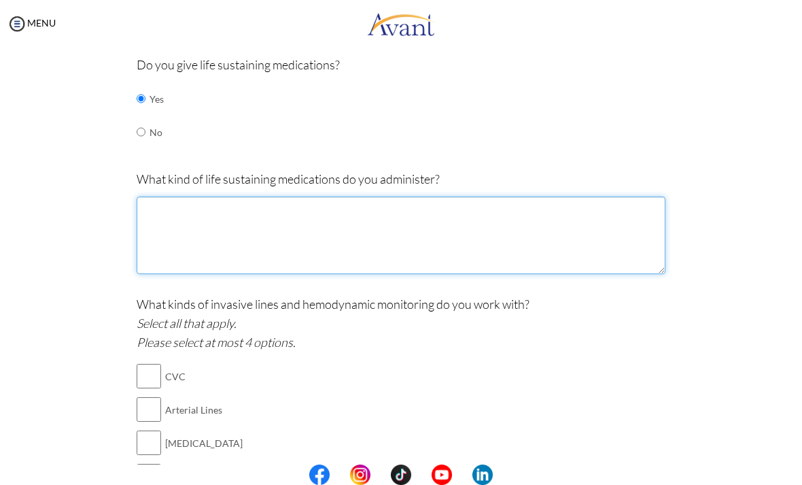
click at [519, 217] on textarea at bounding box center [401, 234] width 529 height 77
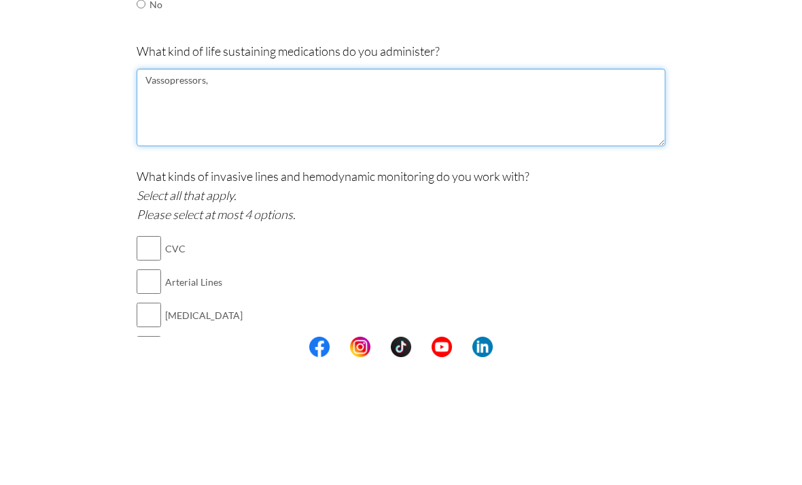
click at [162, 196] on textarea "Vassopressors," at bounding box center [401, 234] width 529 height 77
click at [230, 196] on textarea "Vasopressors," at bounding box center [401, 234] width 529 height 77
click at [284, 196] on textarea "Vasopressors, [MEDICAL_DATA], inotropes, [MEDICAL_DATA] drips" at bounding box center [401, 234] width 529 height 77
click at [381, 196] on textarea "Vasopressors, [MEDICAL_DATA], inotropes, [MEDICAL_DATA] drips" at bounding box center [401, 234] width 529 height 77
click at [377, 196] on textarea "Vasopressors, [MEDICAL_DATA], inotropes, [MEDICAL_DATA] drips" at bounding box center [401, 234] width 529 height 77
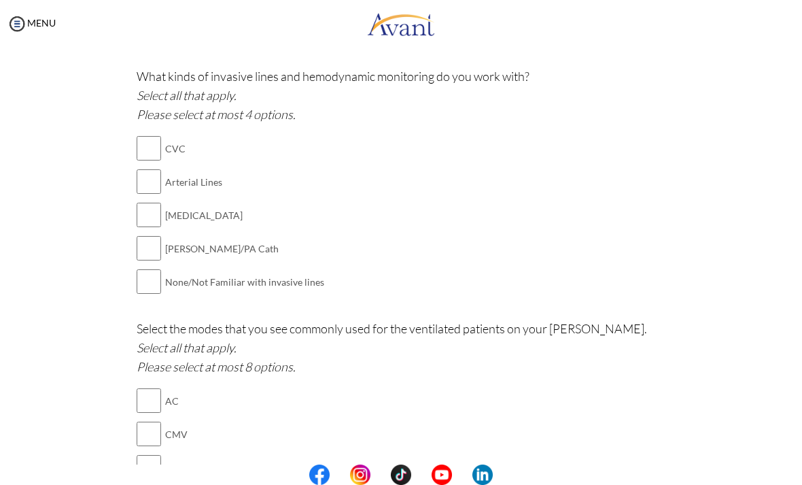
scroll to position [803, 0]
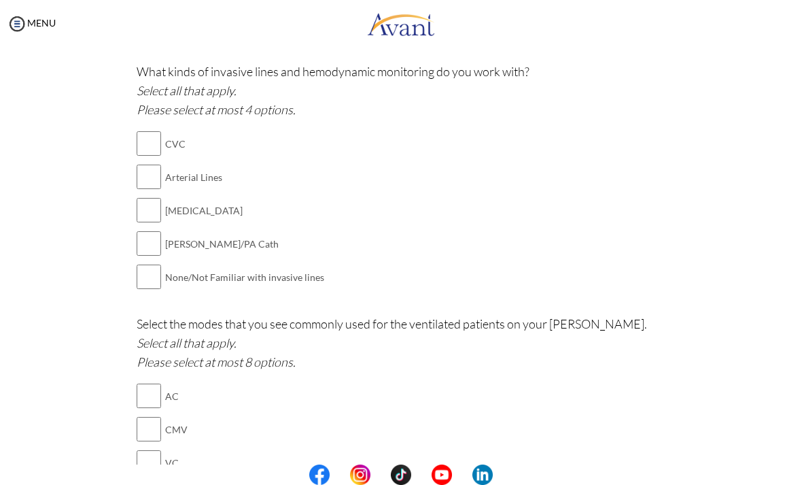
type textarea "Vasopressors, [MEDICAL_DATA], inotropes, [MEDICAL_DATA] drips, [MEDICAL_DATA] d…"
click at [150, 206] on input "checkbox" at bounding box center [149, 209] width 24 height 27
checkbox input "true"
click at [154, 138] on input "checkbox" at bounding box center [149, 143] width 24 height 27
checkbox input "true"
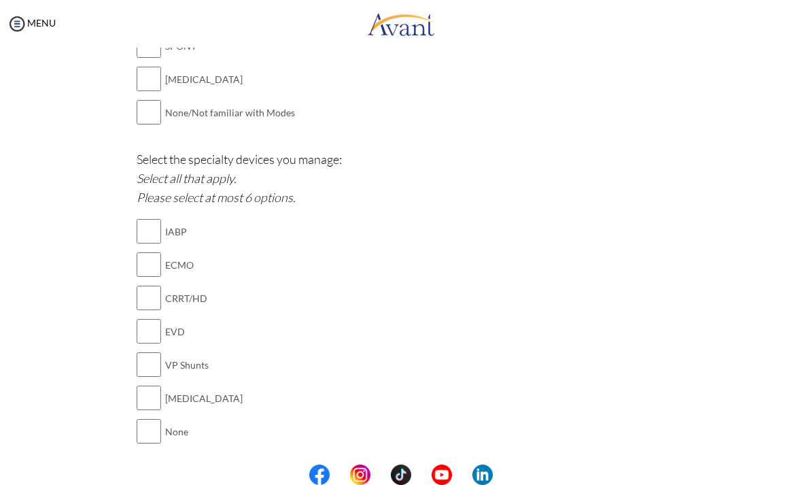
scroll to position [1356, 0]
click at [152, 381] on input "checkbox" at bounding box center [149, 394] width 24 height 27
checkbox input "true"
click at [149, 315] on input "checkbox" at bounding box center [149, 328] width 24 height 27
checkbox input "true"
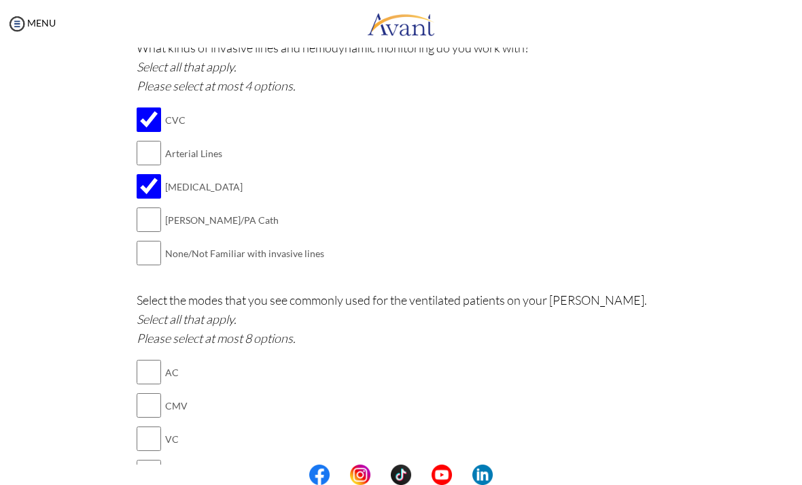
scroll to position [816, 0]
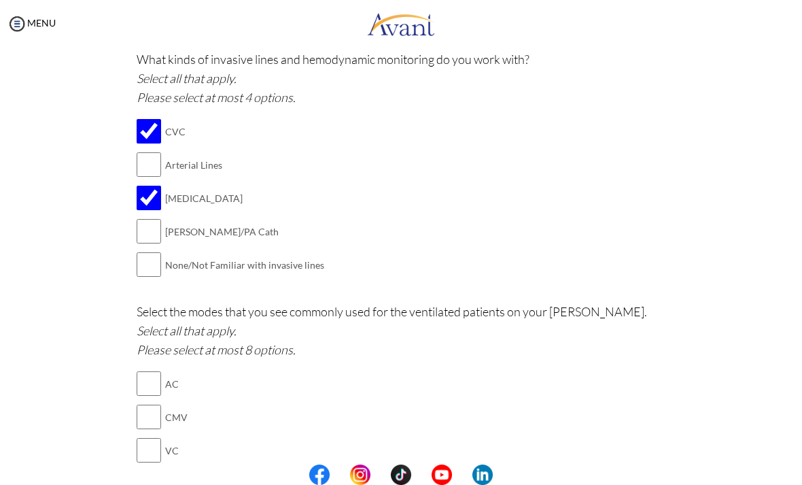
click at [158, 217] on input "checkbox" at bounding box center [149, 230] width 24 height 27
checkbox input "true"
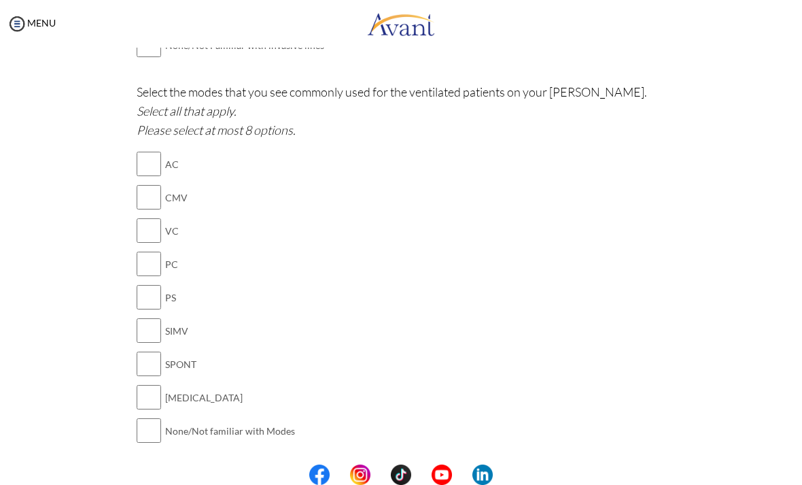
scroll to position [1047, 0]
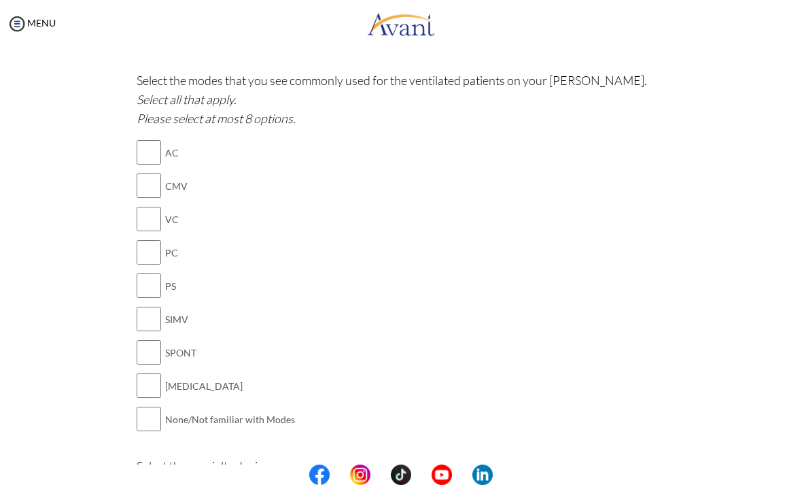
click at [154, 139] on input "checkbox" at bounding box center [149, 152] width 24 height 27
checkbox input "true"
click at [156, 372] on input "checkbox" at bounding box center [149, 385] width 24 height 27
checkbox input "true"
click at [158, 305] on input "checkbox" at bounding box center [149, 318] width 24 height 27
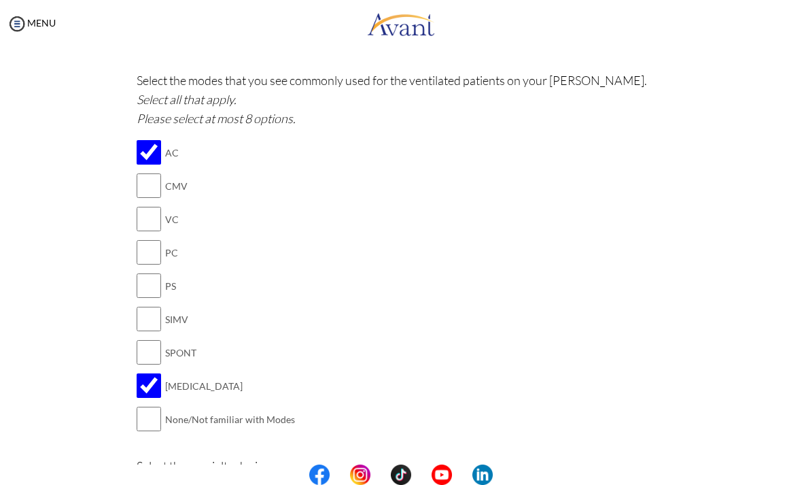
checkbox input "true"
click at [154, 175] on input "checkbox" at bounding box center [149, 185] width 24 height 27
checkbox input "true"
click at [154, 338] on input "checkbox" at bounding box center [149, 351] width 24 height 27
checkbox input "true"
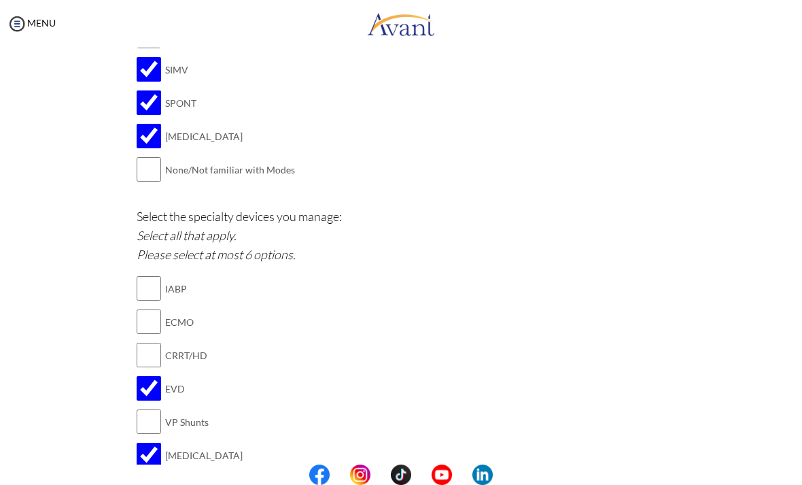
scroll to position [1359, 0]
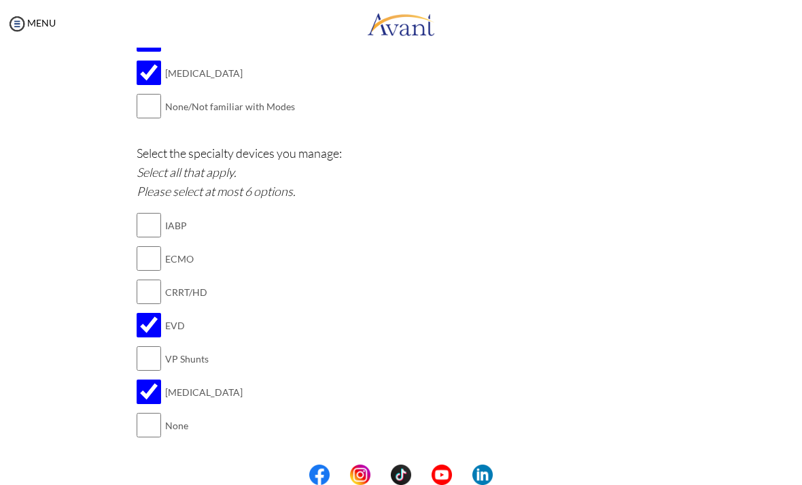
click at [147, 211] on input "checkbox" at bounding box center [149, 224] width 24 height 27
checkbox input "true"
click at [158, 245] on input "checkbox" at bounding box center [149, 258] width 24 height 27
checkbox input "true"
click at [151, 278] on input "checkbox" at bounding box center [149, 291] width 24 height 27
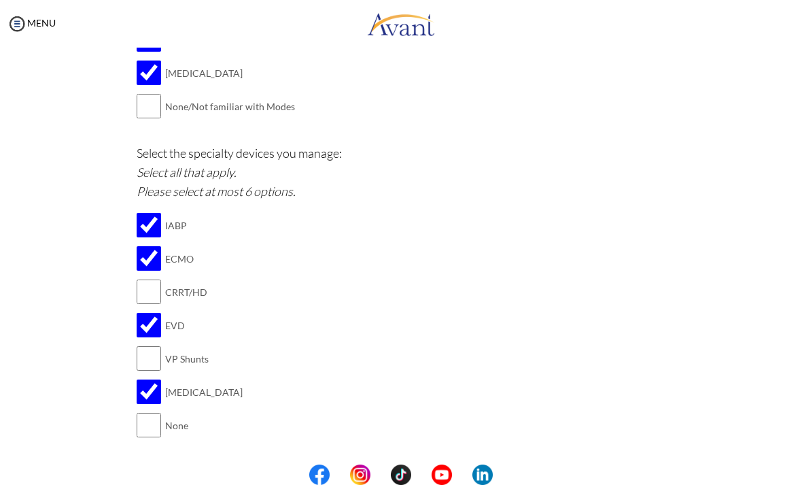
checkbox input "true"
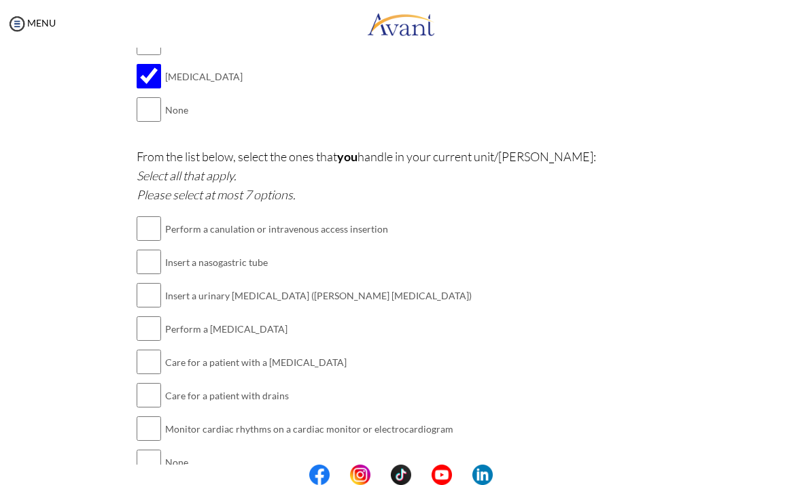
scroll to position [1677, 0]
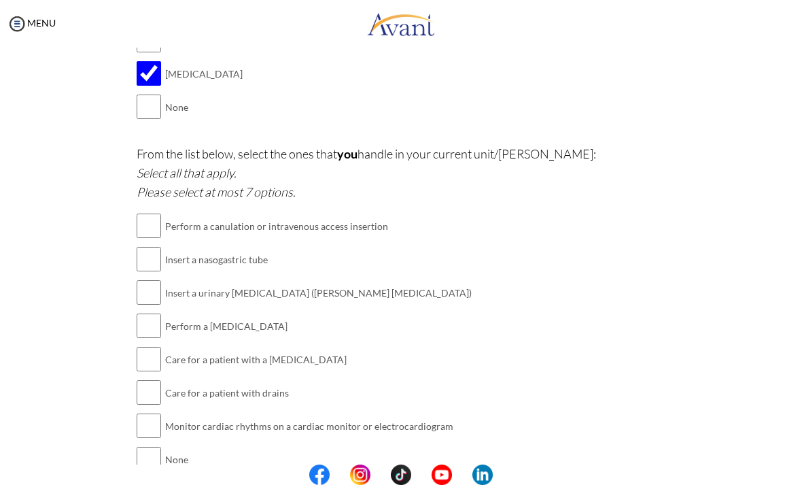
click at [153, 212] on input "checkbox" at bounding box center [149, 225] width 24 height 27
checkbox input "true"
click at [151, 245] on input "checkbox" at bounding box center [149, 258] width 24 height 27
checkbox input "true"
click at [150, 279] on input "checkbox" at bounding box center [149, 292] width 24 height 27
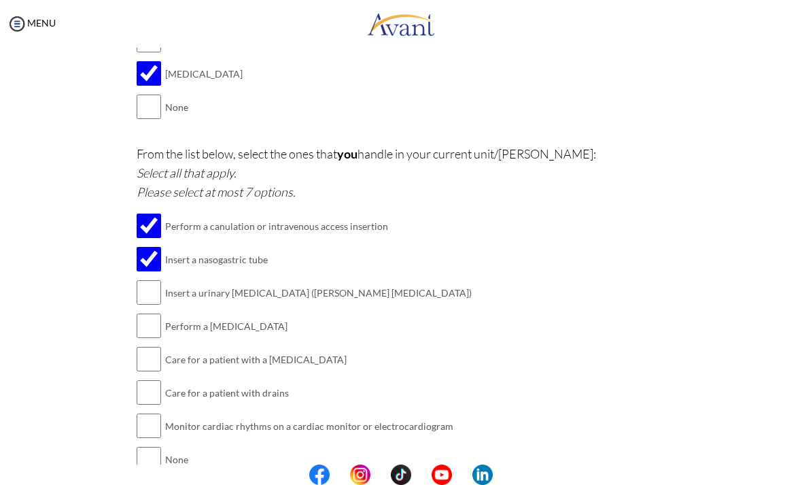
checkbox input "true"
click at [152, 312] on input "checkbox" at bounding box center [149, 325] width 24 height 27
checkbox input "true"
click at [155, 345] on input "checkbox" at bounding box center [149, 358] width 24 height 27
checkbox input "true"
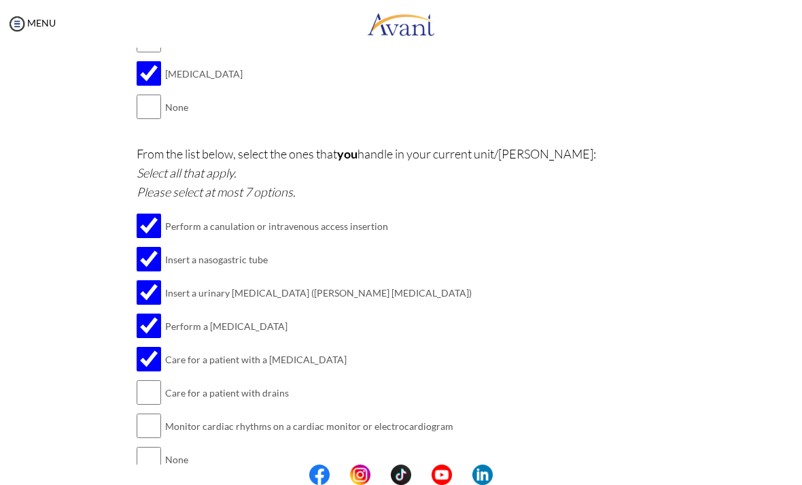
click at [150, 379] on input "checkbox" at bounding box center [149, 392] width 24 height 27
checkbox input "true"
click at [155, 412] on input "checkbox" at bounding box center [149, 425] width 24 height 27
checkbox input "true"
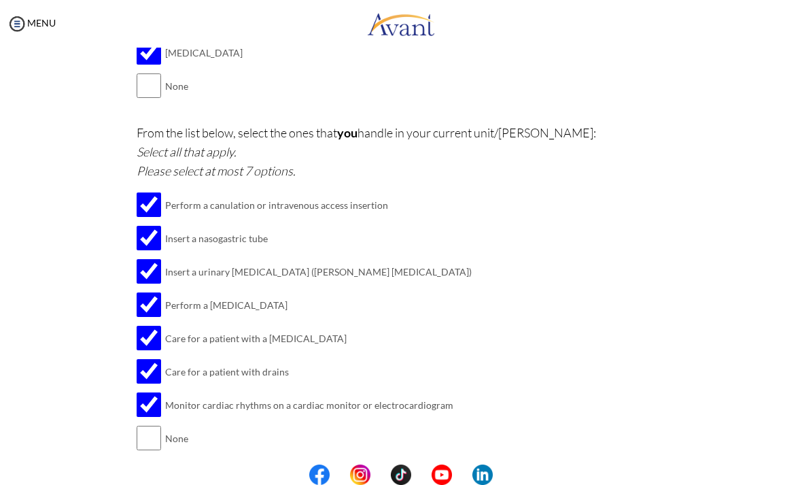
scroll to position [1697, 0]
click at [444, 473] on button "Submit" at bounding box center [445, 484] width 82 height 22
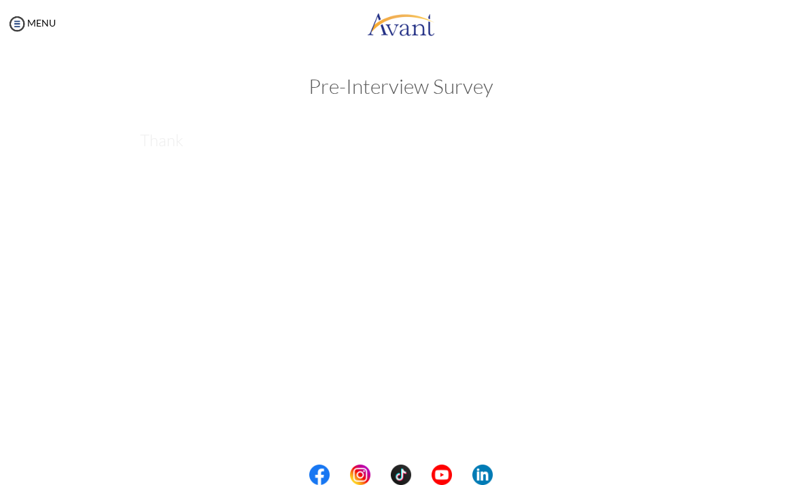
scroll to position [0, 0]
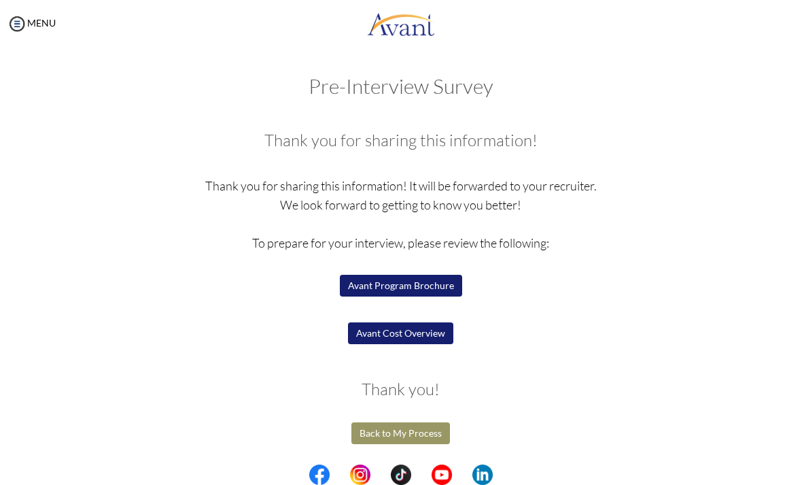
click at [439, 283] on button "Avant Program Brochure" at bounding box center [401, 286] width 122 height 22
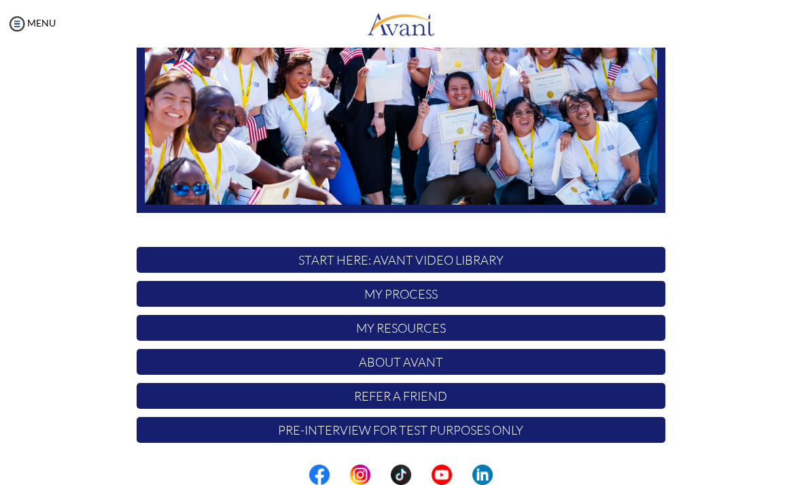
scroll to position [207, 0]
click at [158, 284] on p "My Process" at bounding box center [401, 294] width 529 height 26
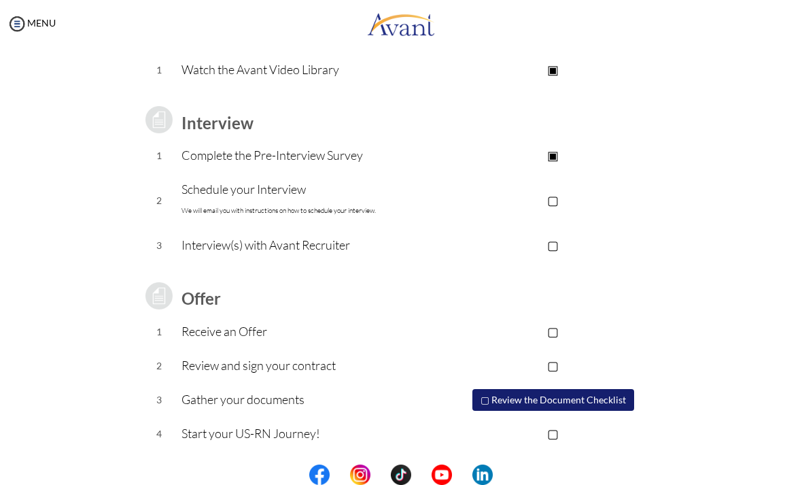
scroll to position [133, 0]
click at [498, 398] on button "▢ Review the Document Checklist" at bounding box center [553, 401] width 162 height 22
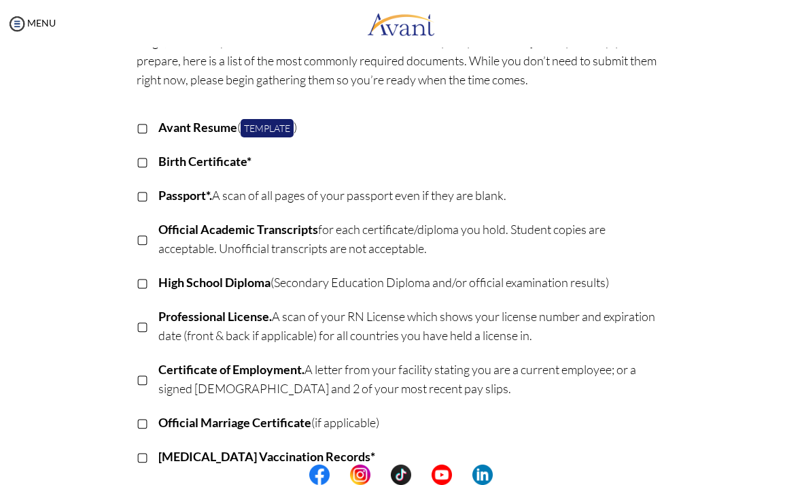
scroll to position [108, 0]
